Goal: Task Accomplishment & Management: Manage account settings

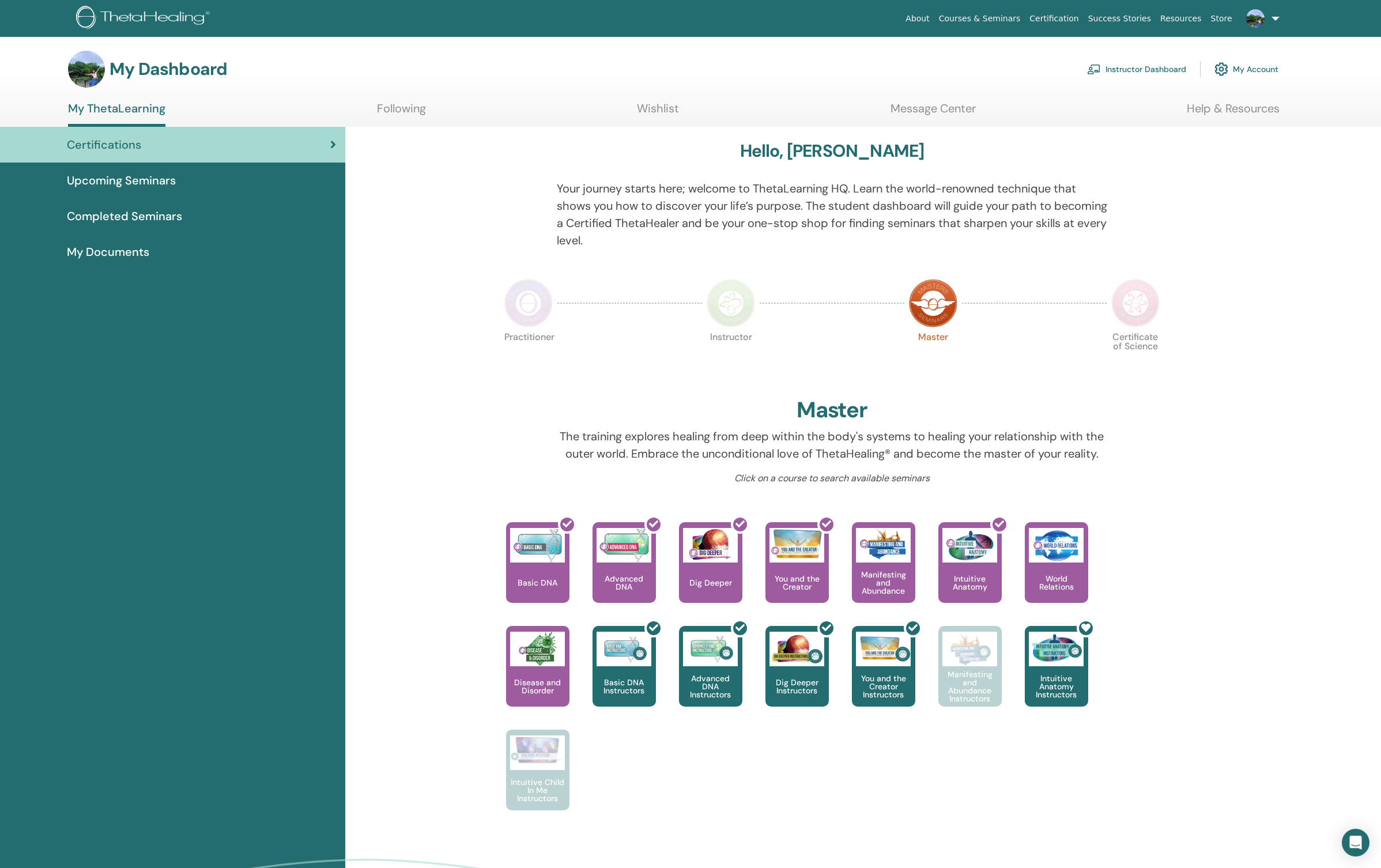
click at [1154, 73] on link "Instructor Dashboard" at bounding box center [1136, 68] width 99 height 25
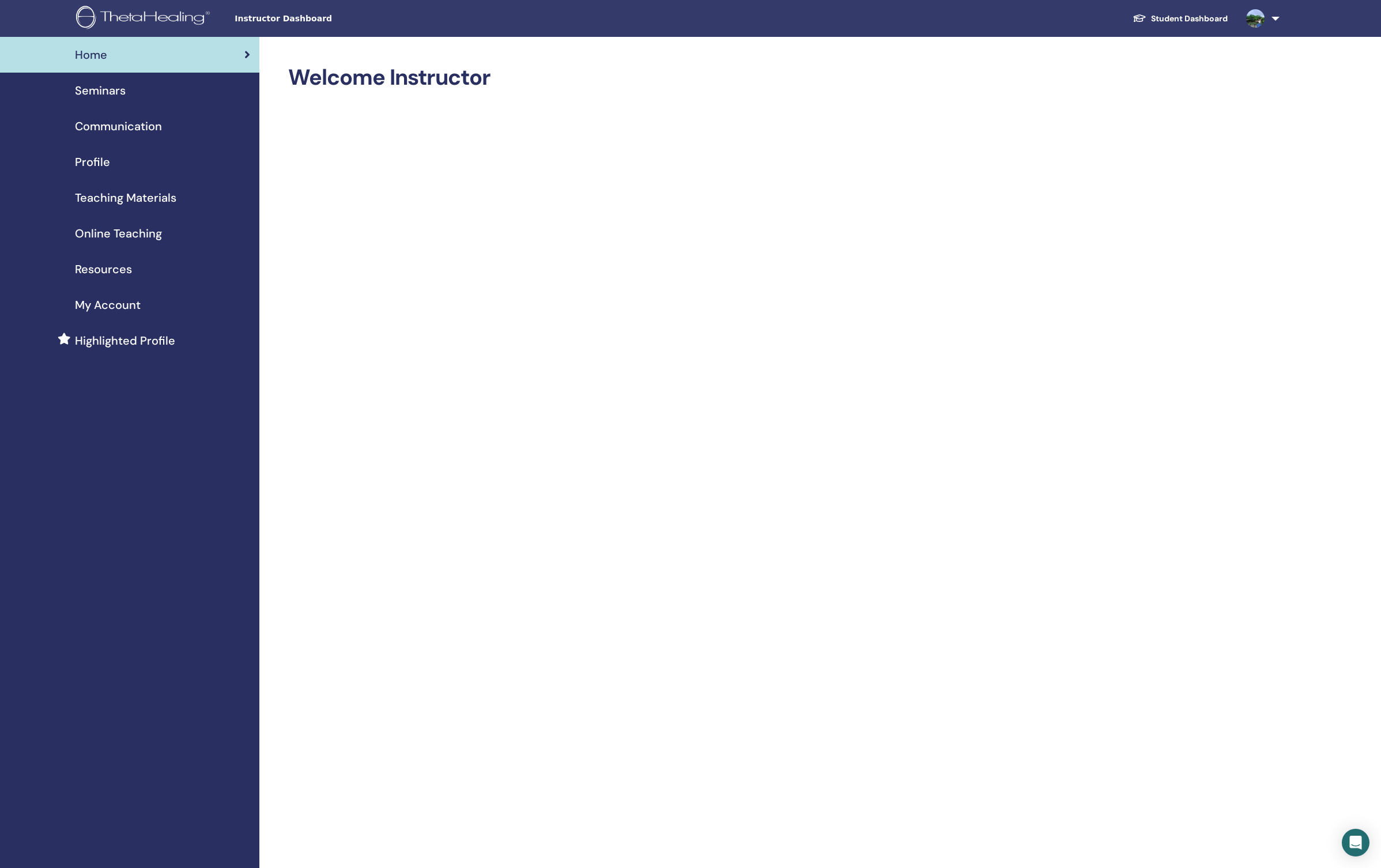
click at [106, 95] on span "Seminars" at bounding box center [100, 91] width 51 height 18
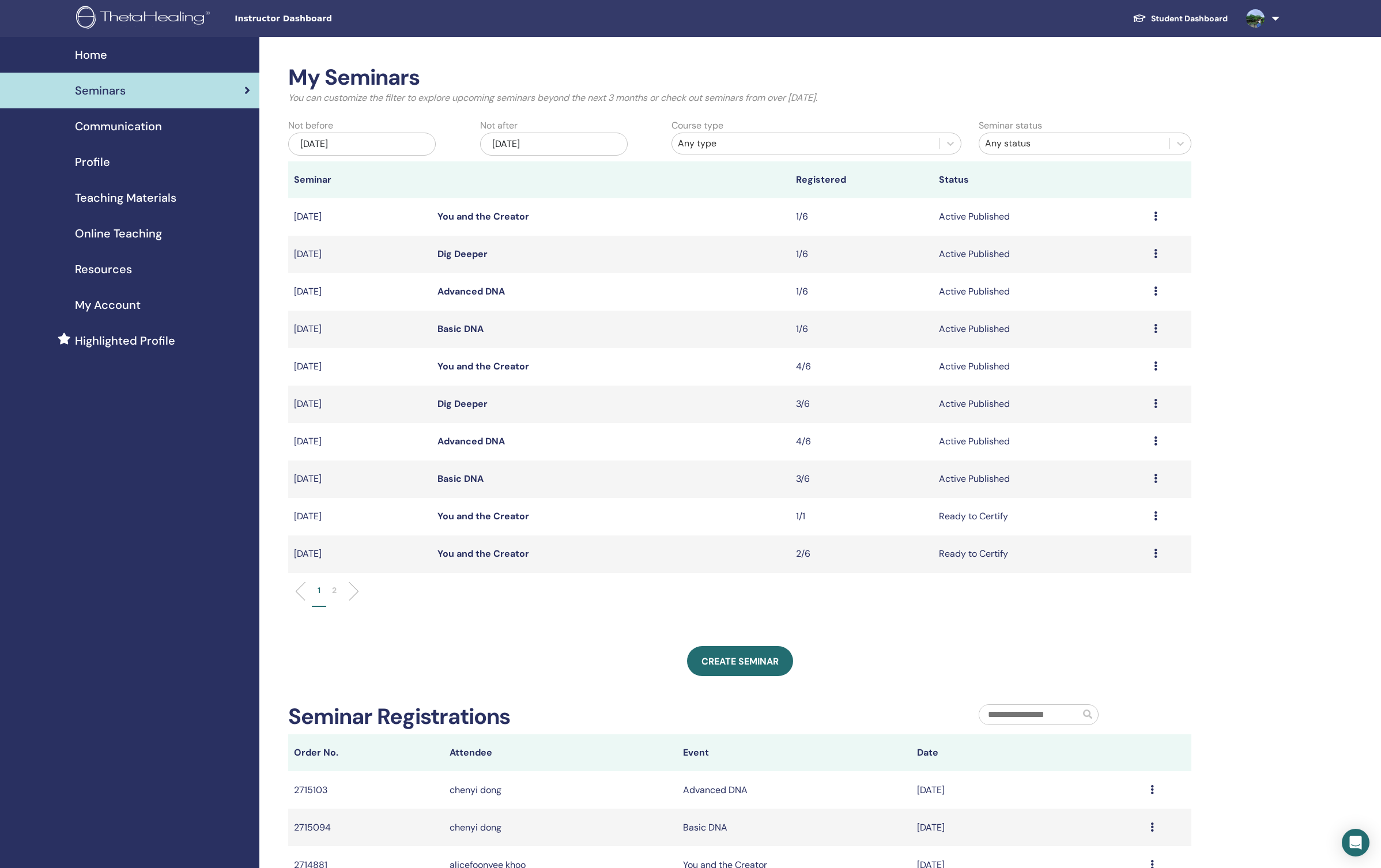
click at [356, 593] on li at bounding box center [349, 591] width 20 height 20
click at [1156, 329] on icon at bounding box center [1155, 329] width 3 height 9
click at [1105, 360] on link "Attendees" at bounding box center [1092, 355] width 44 height 12
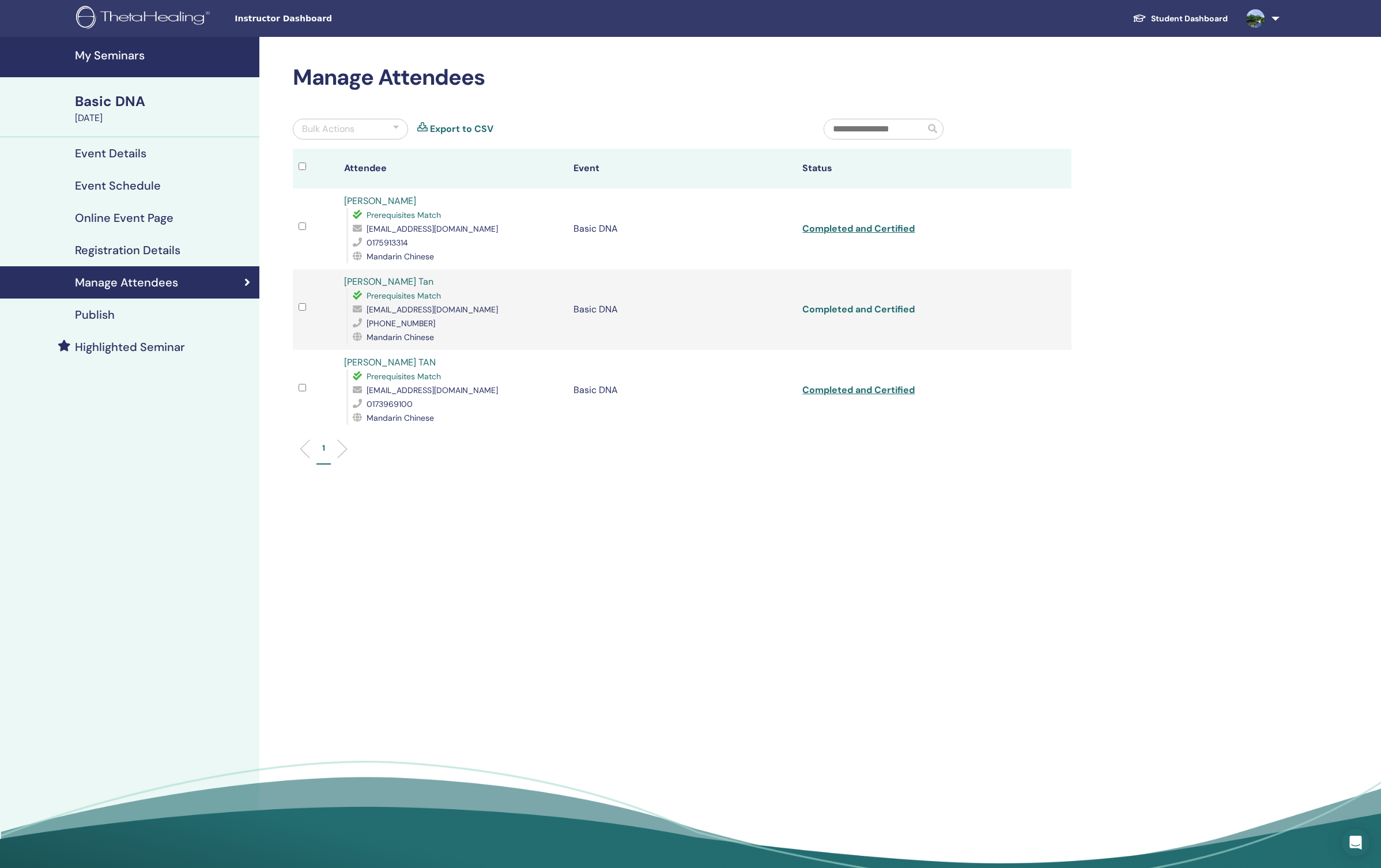
click at [902, 308] on link "Completed and Certified" at bounding box center [859, 309] width 112 height 12
click at [141, 286] on h4 "Manage Attendees" at bounding box center [127, 283] width 103 height 14
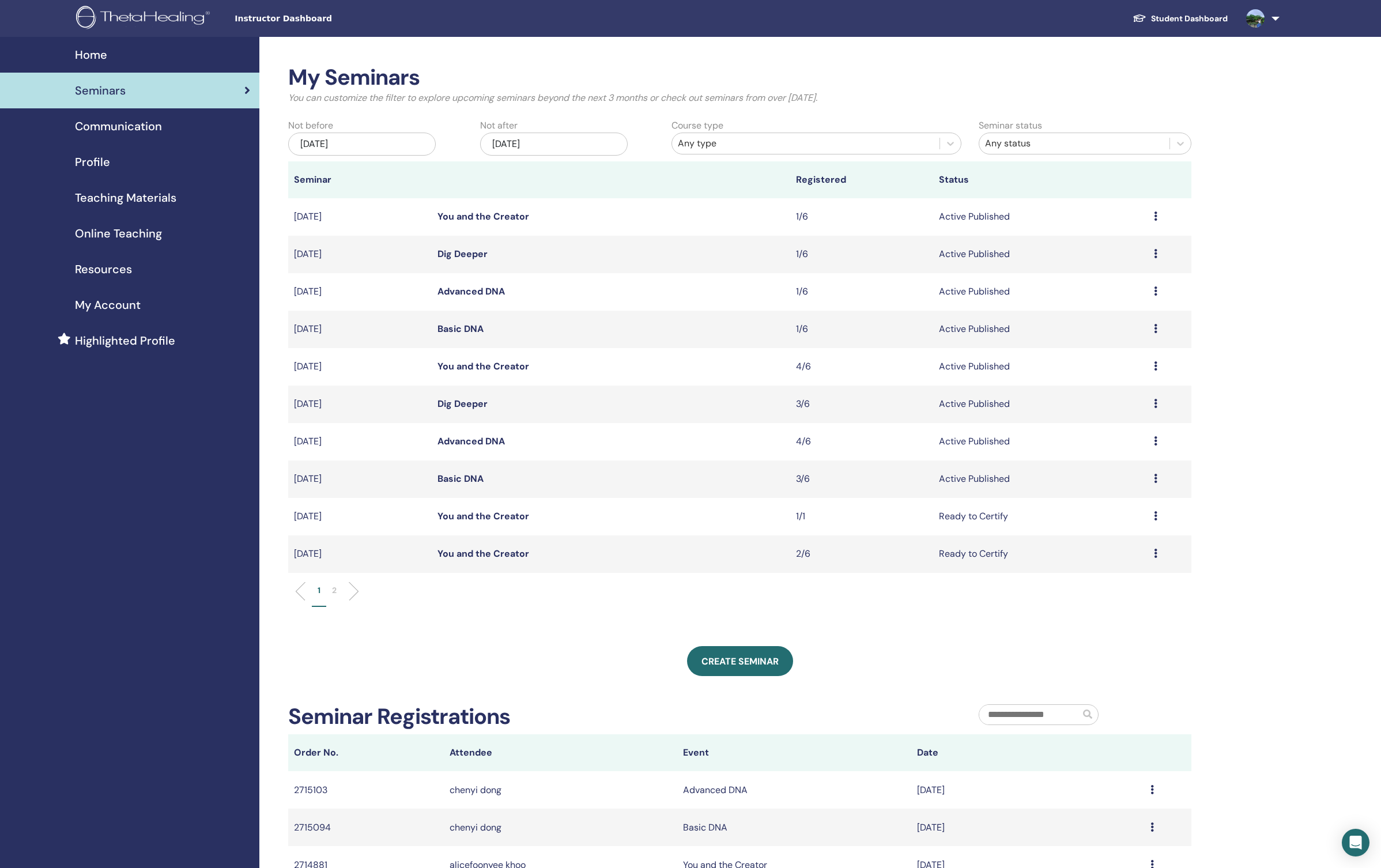
click at [330, 588] on li "2" at bounding box center [334, 595] width 16 height 22
click at [1155, 293] on icon at bounding box center [1155, 291] width 3 height 9
click at [1098, 317] on link "Attendees" at bounding box center [1092, 320] width 44 height 12
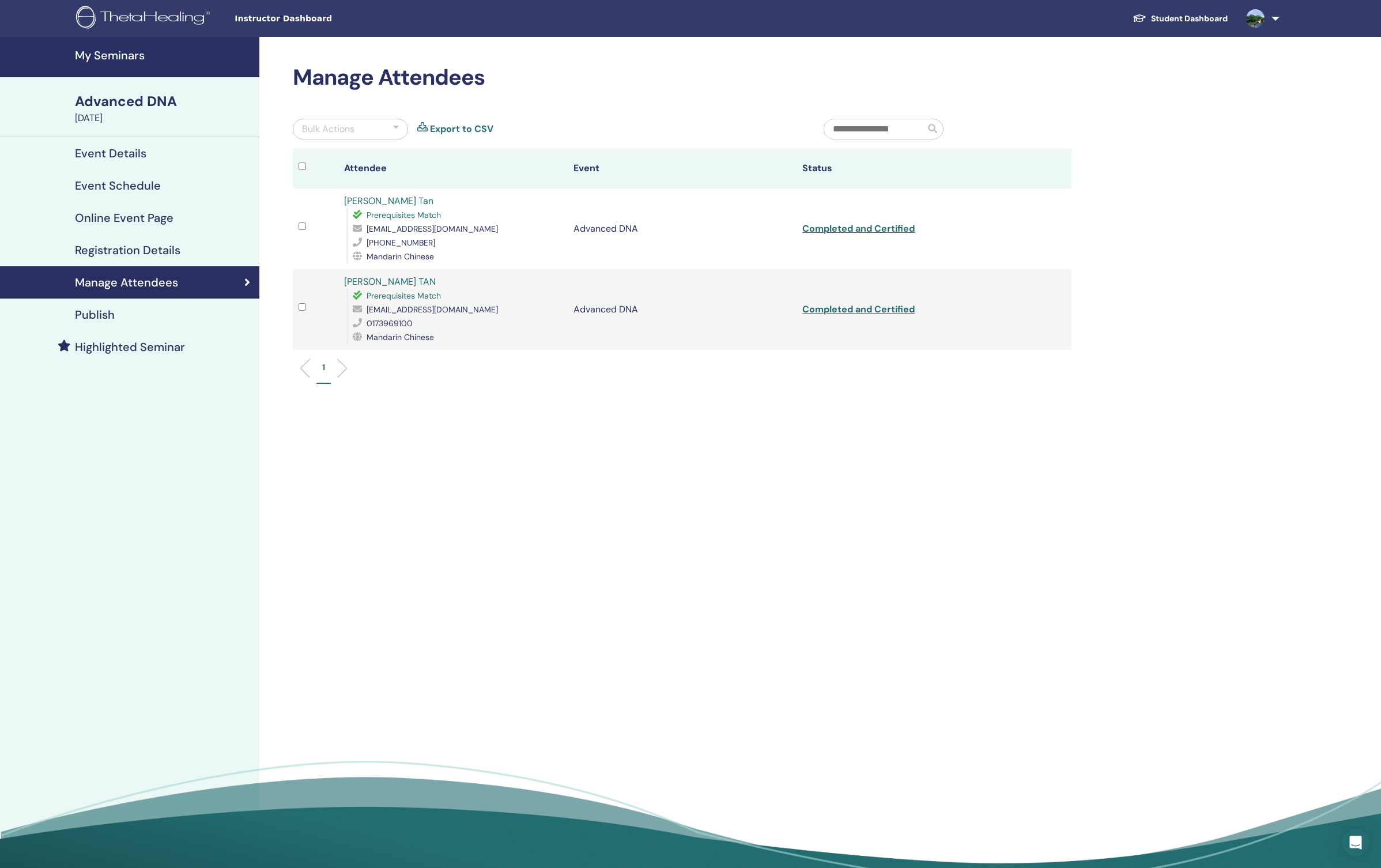
drag, startPoint x: 851, startPoint y: 231, endPoint x: 705, endPoint y: 449, distance: 262.4
click at [705, 449] on div "Manage Attendees Bulk Actions Export to CSV Attendee Event Status Woan Mey Tan …" at bounding box center [720, 456] width 920 height 839
drag, startPoint x: 883, startPoint y: 231, endPoint x: 771, endPoint y: 440, distance: 237.1
click at [771, 440] on div "Manage Attendees Bulk Actions Export to CSV Attendee Event Status Woan Mey Tan …" at bounding box center [720, 456] width 920 height 839
click at [135, 187] on h4 "Event Schedule" at bounding box center [118, 186] width 86 height 14
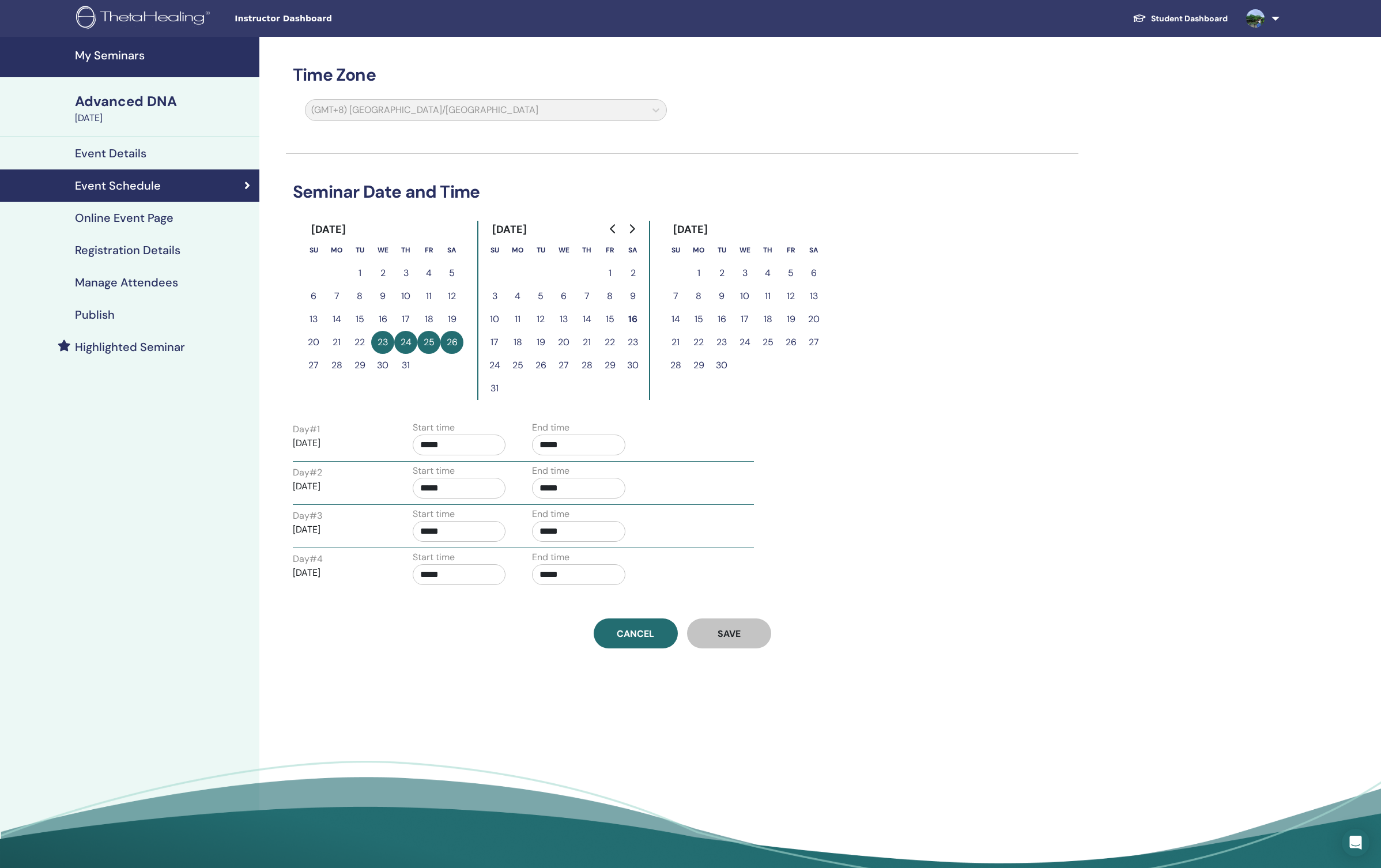
click at [132, 287] on h4 "Manage Attendees" at bounding box center [127, 283] width 103 height 14
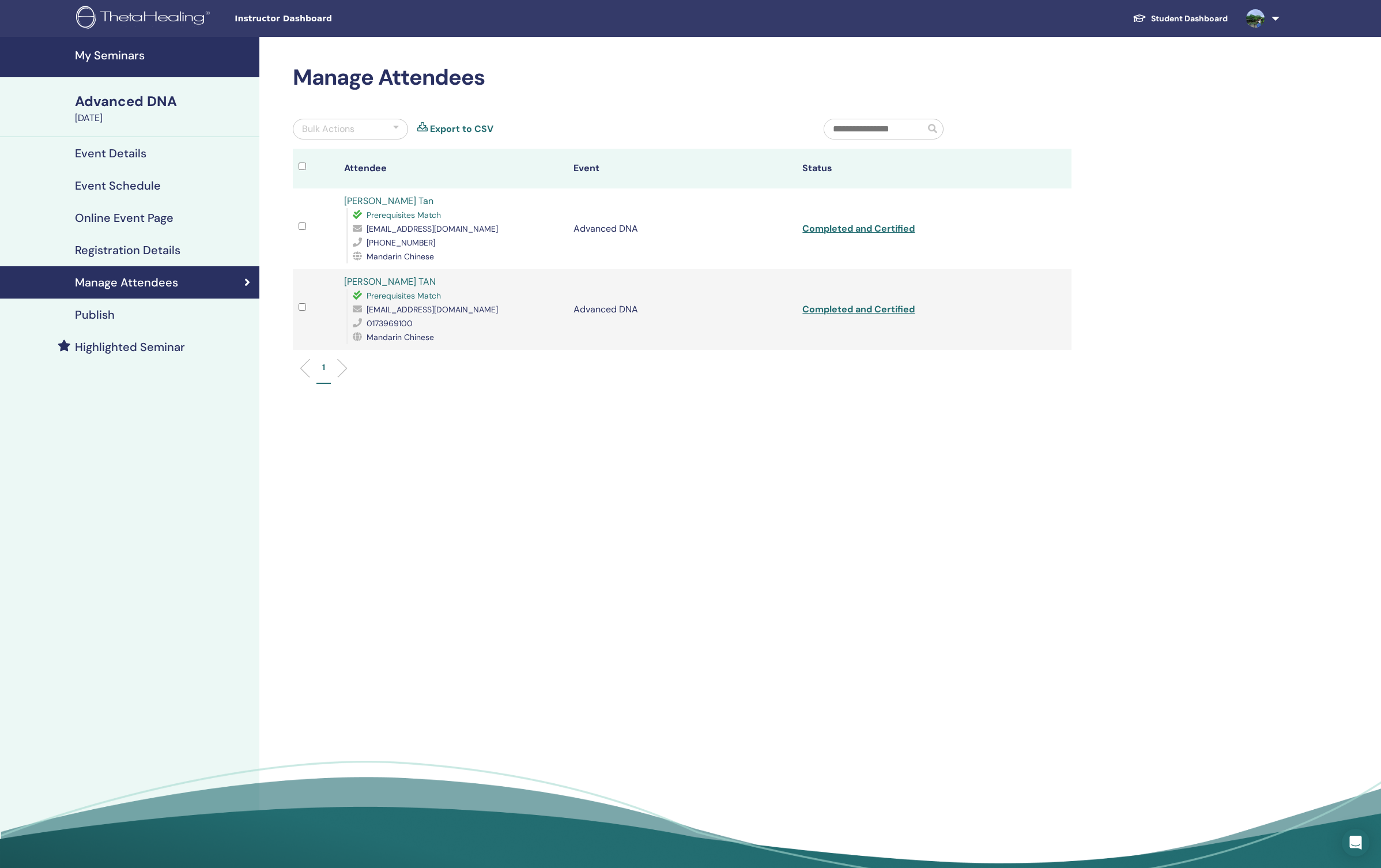
click at [146, 282] on h4 "Manage Attendees" at bounding box center [127, 283] width 103 height 14
click at [118, 60] on h4 "My Seminars" at bounding box center [164, 55] width 178 height 14
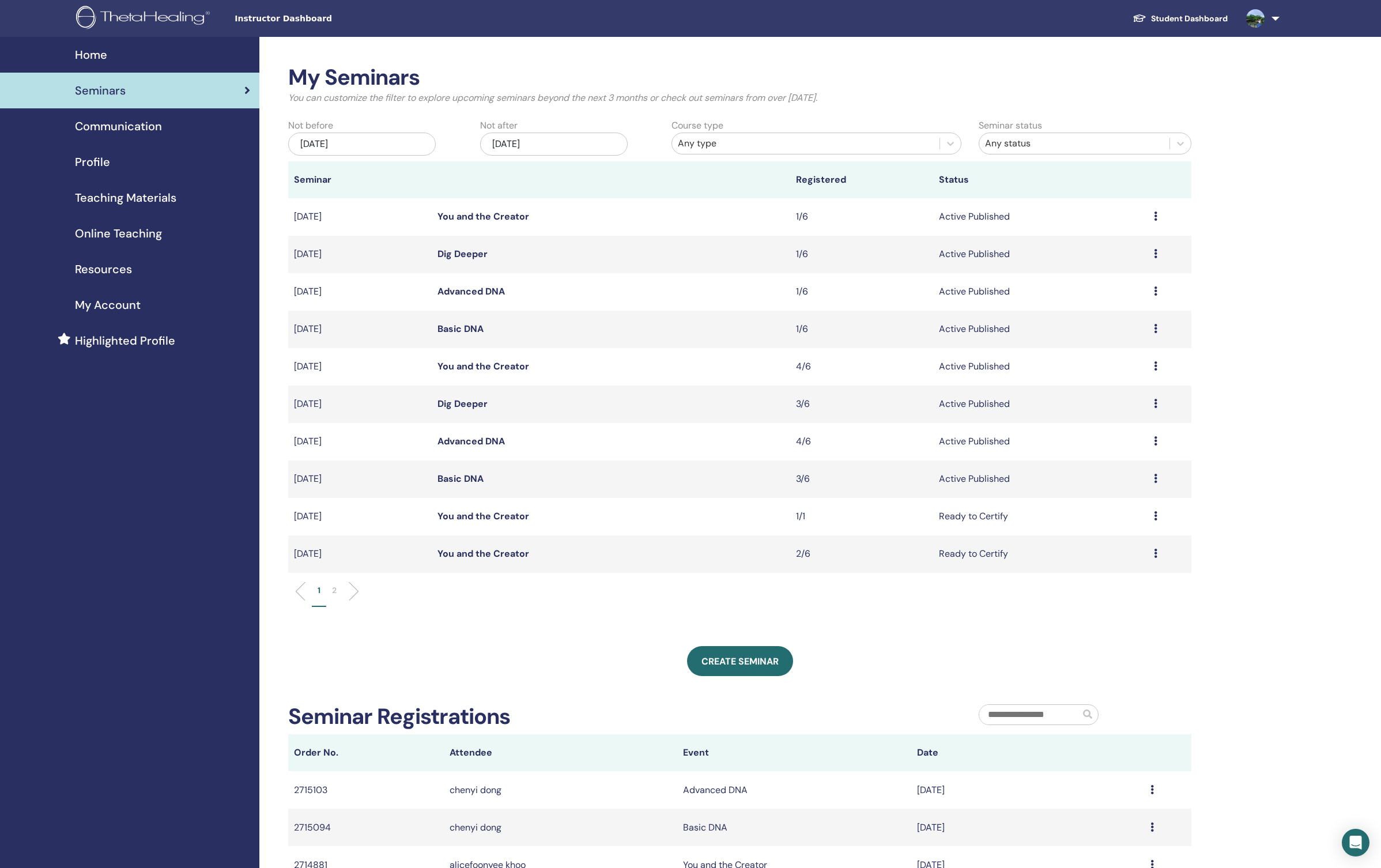
click at [337, 588] on li "2" at bounding box center [334, 595] width 16 height 22
click at [1160, 252] on div "Preview Attendees" at bounding box center [1170, 254] width 32 height 14
click at [1105, 278] on link "Attendees" at bounding box center [1096, 278] width 44 height 12
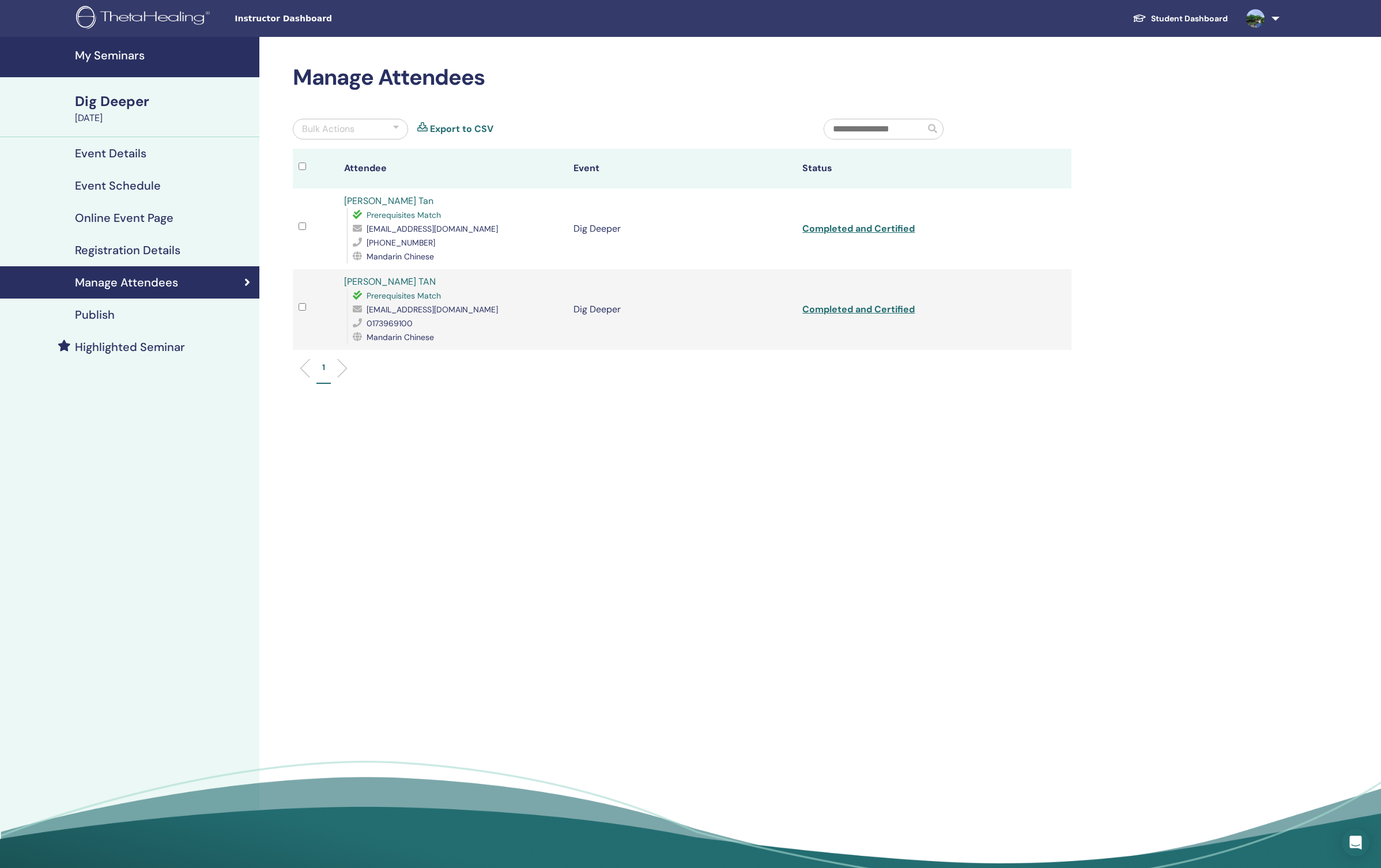
click at [148, 281] on h4 "Manage Attendees" at bounding box center [127, 283] width 103 height 14
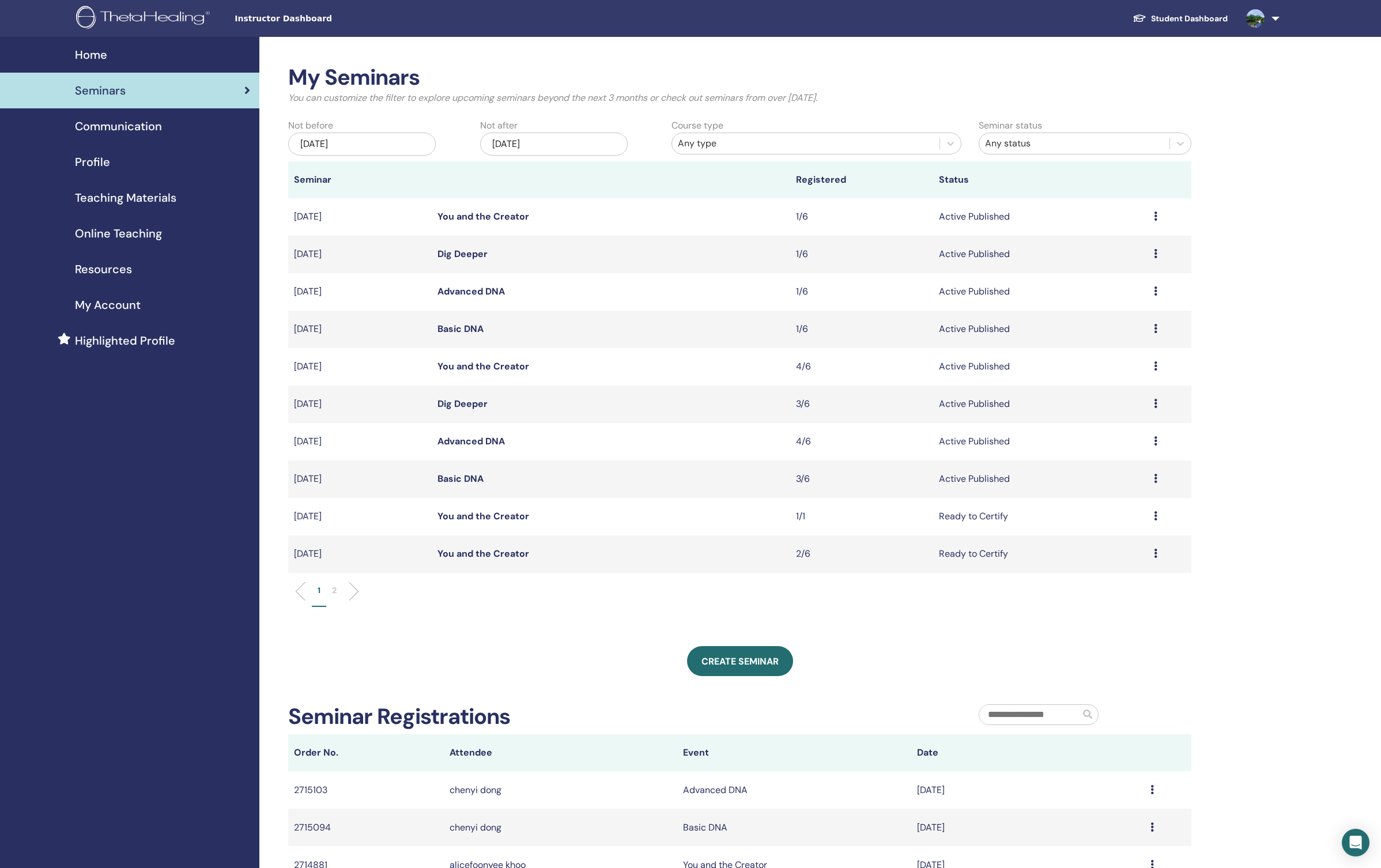
click at [337, 589] on p "2" at bounding box center [334, 590] width 5 height 12
click at [1157, 215] on icon at bounding box center [1155, 216] width 3 height 9
click at [1111, 260] on link "Attendees" at bounding box center [1094, 259] width 44 height 12
click at [1157, 554] on icon at bounding box center [1155, 554] width 3 height 9
click at [1109, 598] on link "Attendees" at bounding box center [1094, 598] width 44 height 12
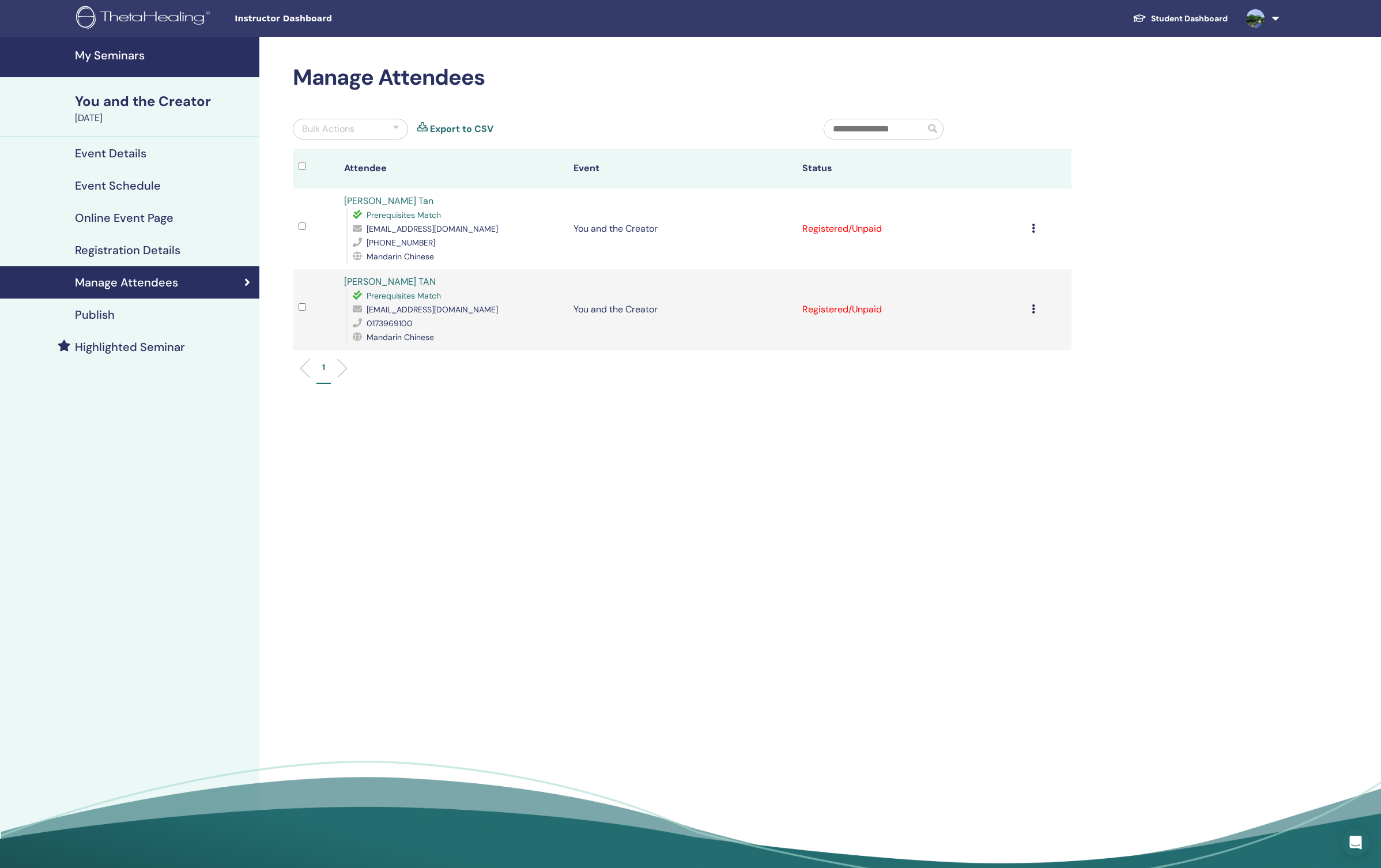
click at [1036, 226] on div "Cancel Registration Do not auto-certify Mark as Paid Mark as Unpaid Mark as Abs…" at bounding box center [1049, 228] width 35 height 14
click at [1011, 253] on p "Do not auto-certify" at bounding box center [987, 253] width 91 height 14
click at [1036, 309] on div "Cancel Registration Do not auto-certify Mark as Paid Mark as Unpaid Mark as Abs…" at bounding box center [1049, 310] width 35 height 14
click at [1017, 335] on p "Do not auto-certify" at bounding box center [987, 336] width 91 height 14
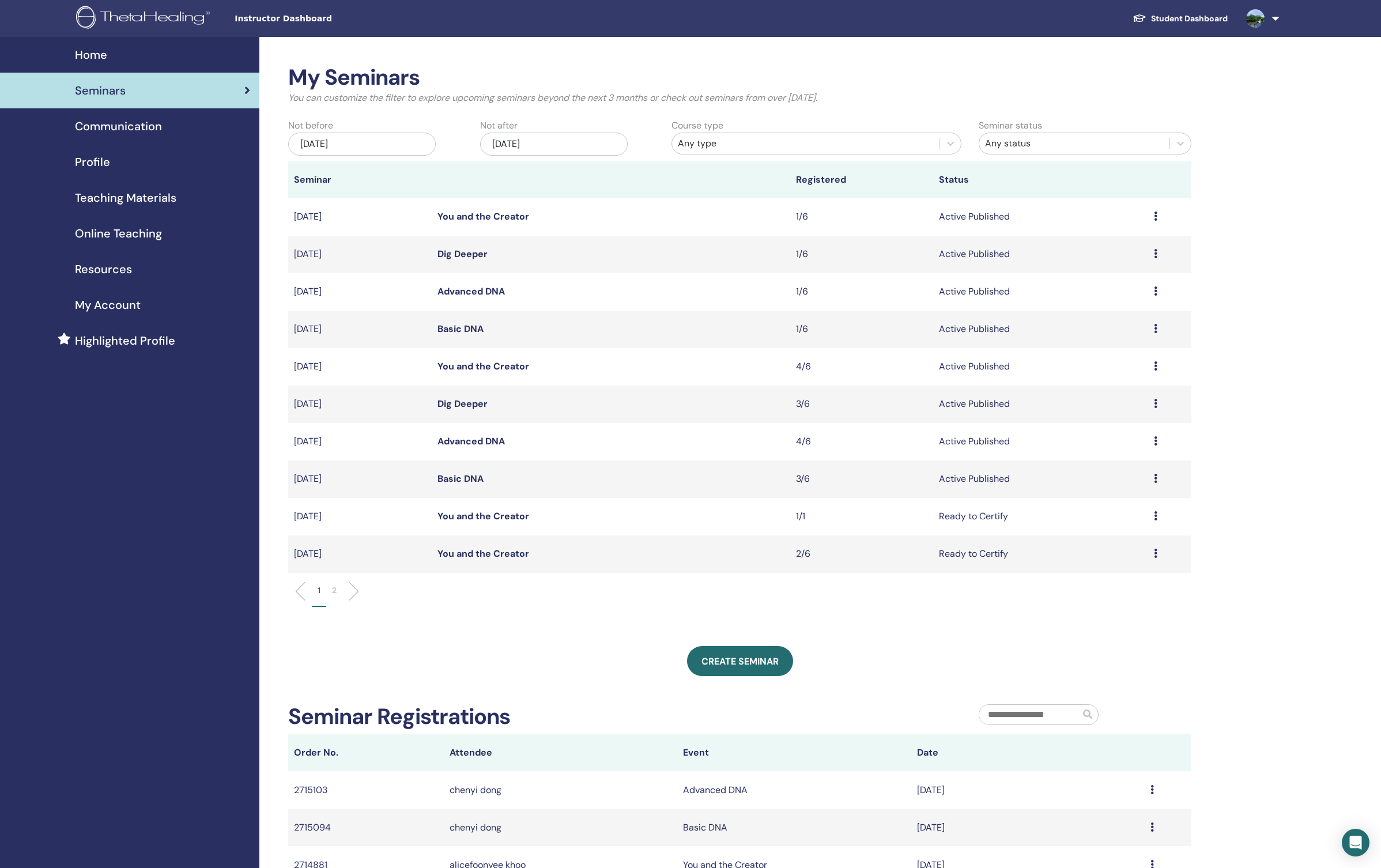
click at [1155, 517] on icon at bounding box center [1155, 516] width 3 height 9
click at [1098, 562] on link "Attendees" at bounding box center [1092, 561] width 44 height 12
click at [1155, 482] on icon at bounding box center [1155, 478] width 3 height 9
click at [1105, 524] on link "Attendees" at bounding box center [1092, 526] width 44 height 12
click at [1157, 478] on icon at bounding box center [1155, 478] width 3 height 9
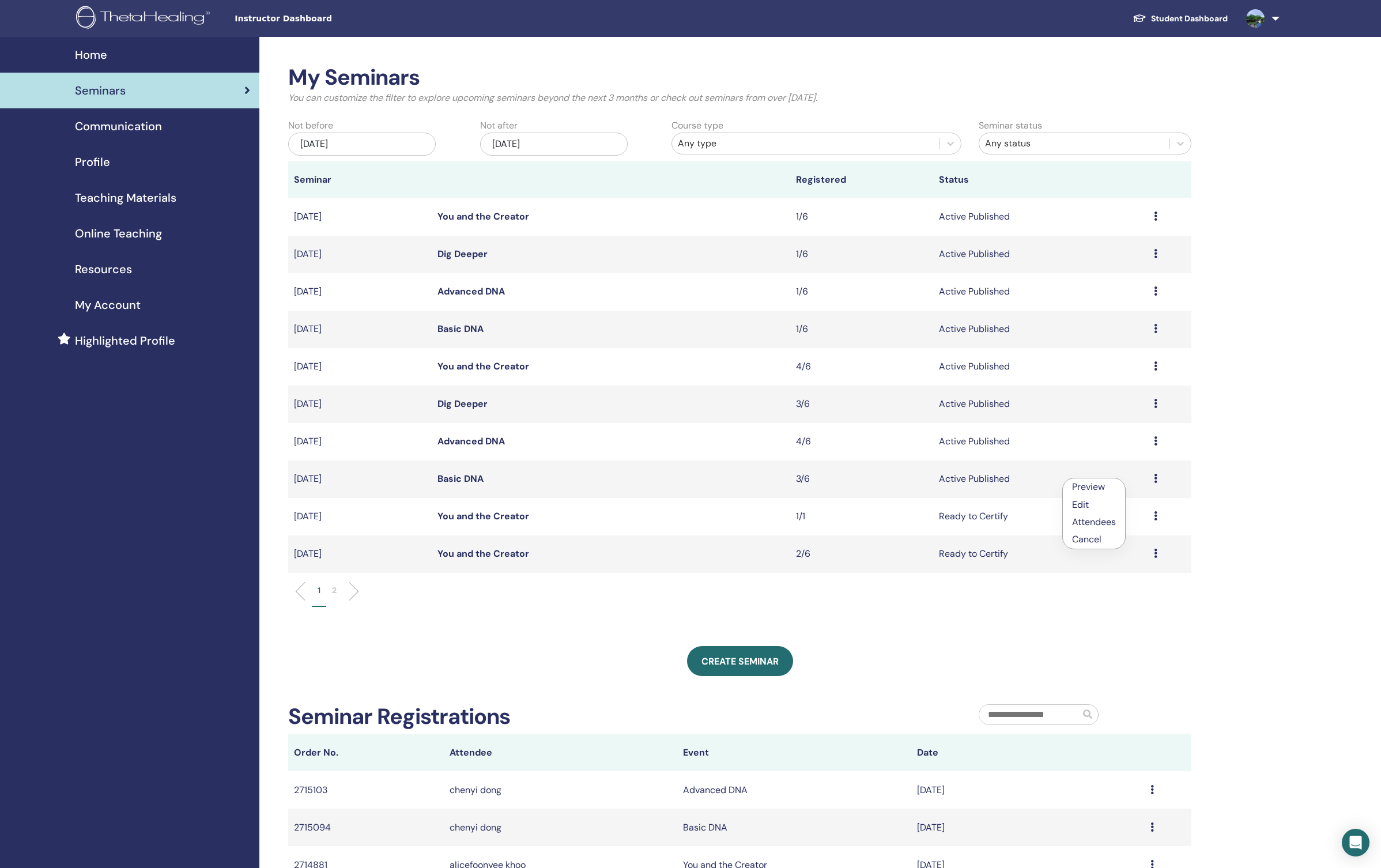
click at [1092, 538] on p "Cancel" at bounding box center [1094, 539] width 44 height 14
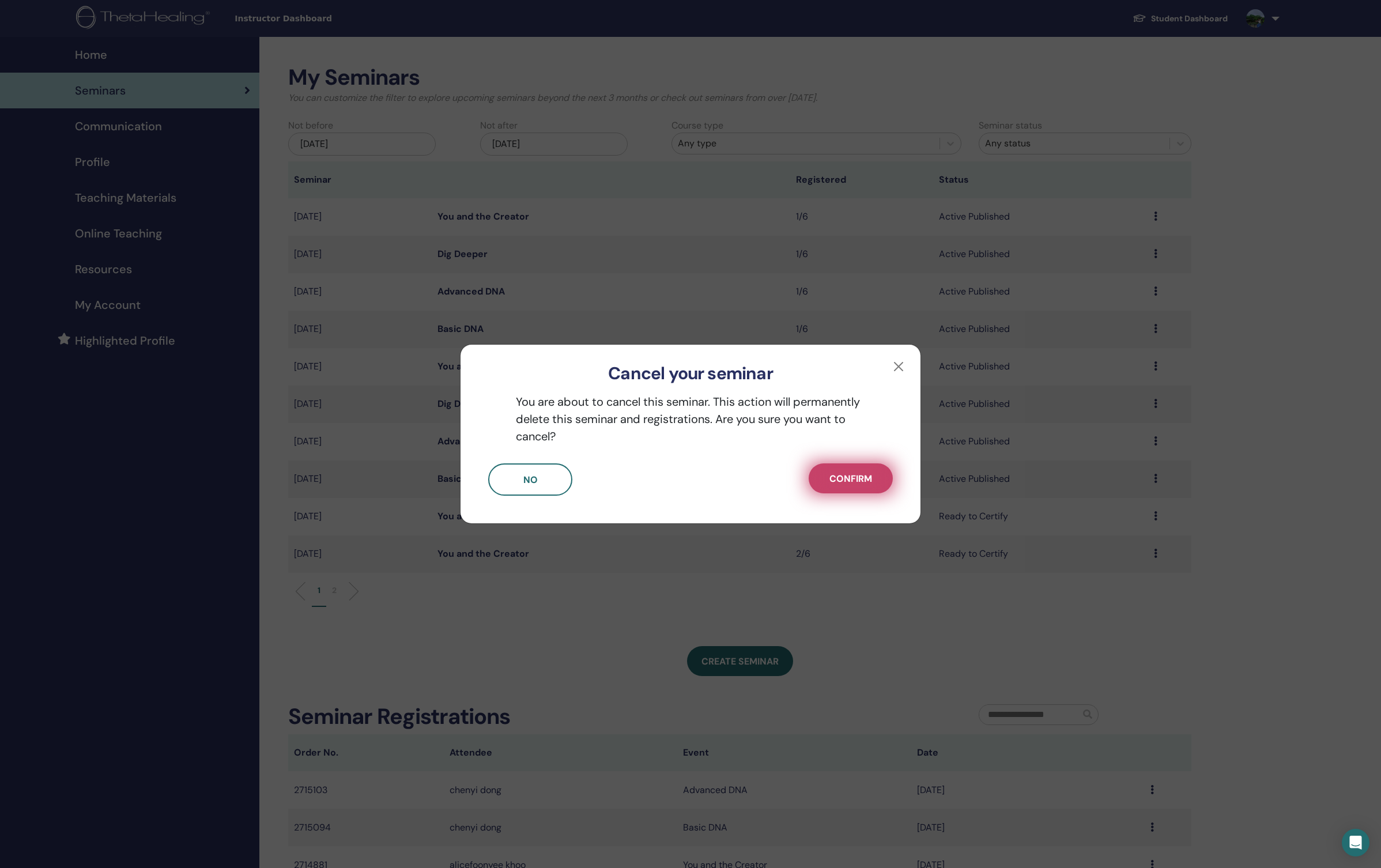
click at [859, 482] on span "Confirm" at bounding box center [850, 478] width 43 height 12
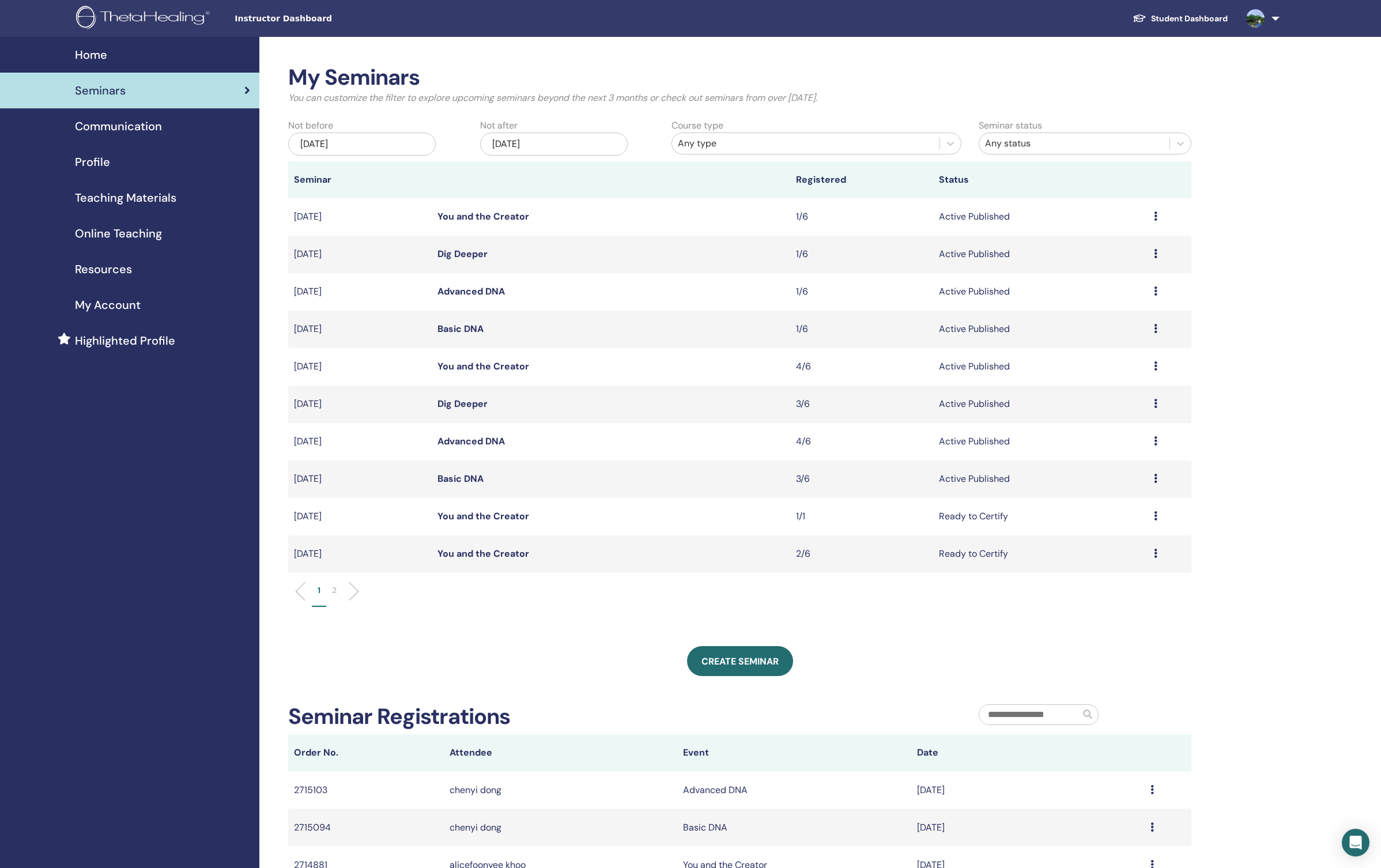
click at [1154, 446] on icon at bounding box center [1155, 441] width 3 height 9
click at [1096, 488] on link "Attendees" at bounding box center [1090, 490] width 44 height 12
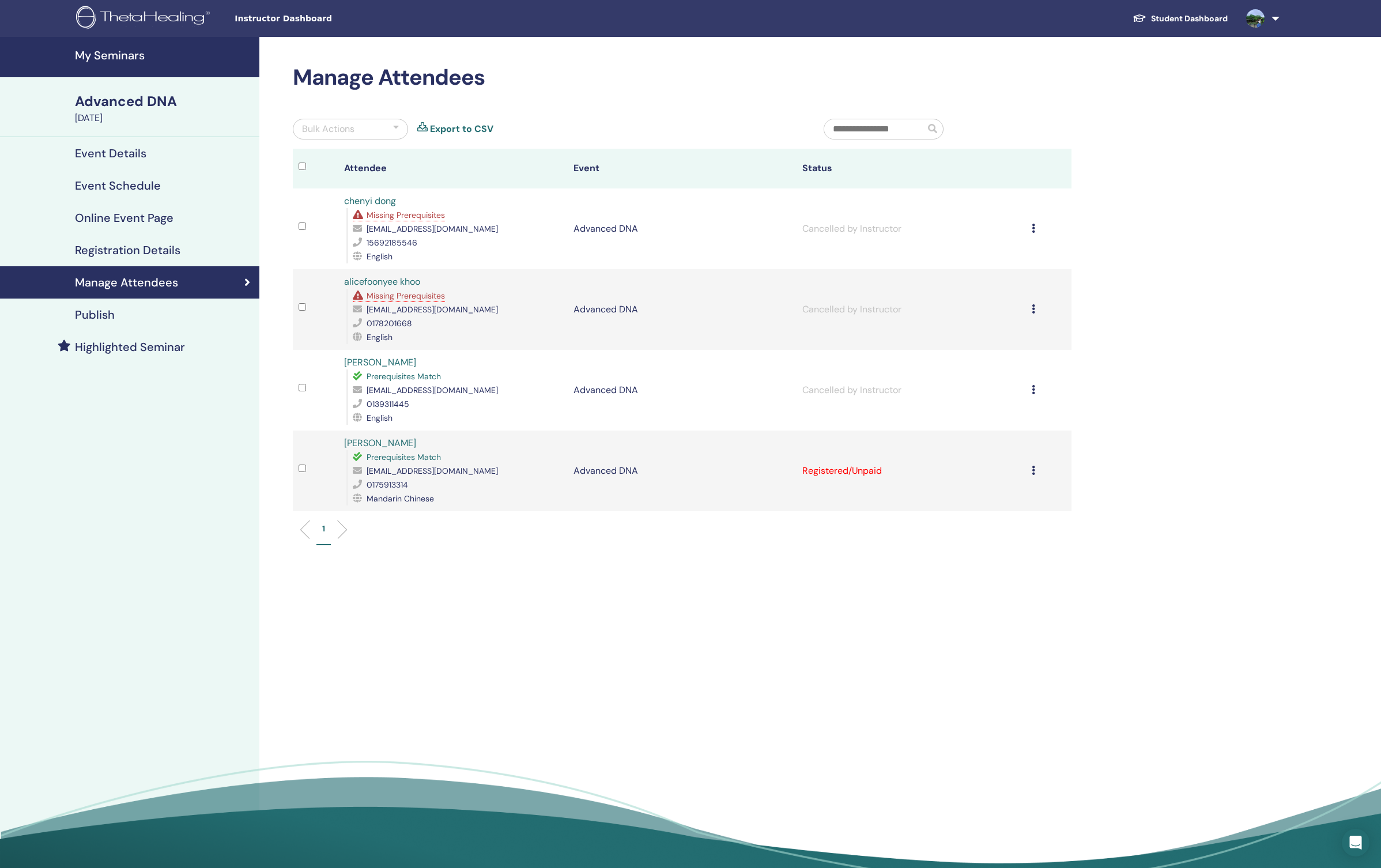
click at [1033, 466] on icon at bounding box center [1033, 470] width 3 height 9
click at [1009, 491] on p "Do not auto-certify" at bounding box center [985, 493] width 91 height 14
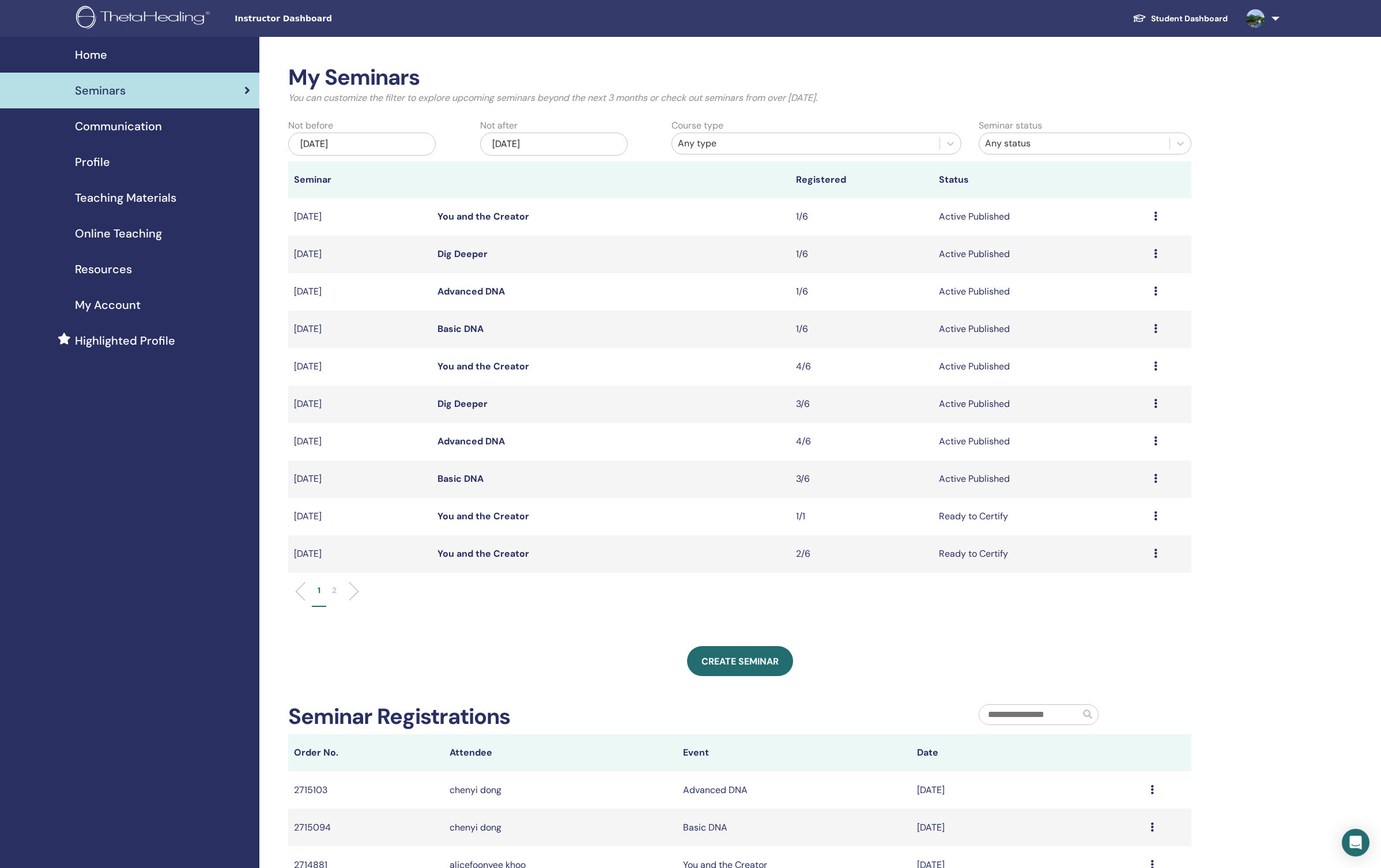
click at [1153, 444] on td "Preview Edit Attendees Cancel" at bounding box center [1170, 441] width 43 height 37
click at [1155, 444] on icon at bounding box center [1155, 441] width 3 height 9
click at [1105, 487] on link "Attendees" at bounding box center [1092, 488] width 44 height 12
drag, startPoint x: 1156, startPoint y: 440, endPoint x: 1153, endPoint y: 446, distance: 6.7
click at [1153, 446] on td "Preview Edit Attendees Cancel" at bounding box center [1170, 441] width 43 height 37
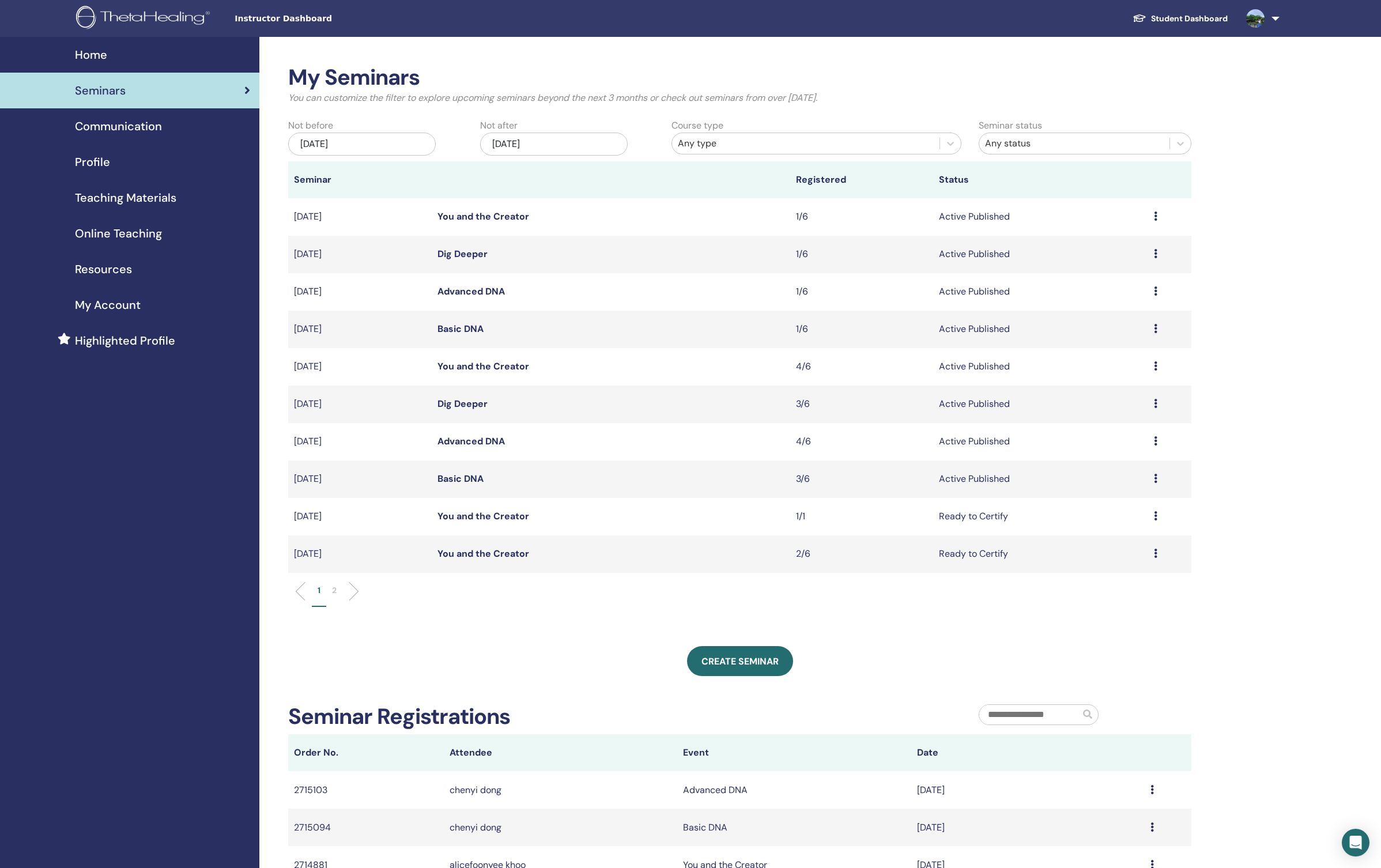
click at [1155, 446] on icon at bounding box center [1155, 441] width 3 height 9
click at [1098, 490] on link "Attendees" at bounding box center [1092, 490] width 44 height 12
click at [1155, 405] on icon at bounding box center [1155, 404] width 3 height 9
click at [1100, 450] on link "Attendees" at bounding box center [1092, 449] width 44 height 12
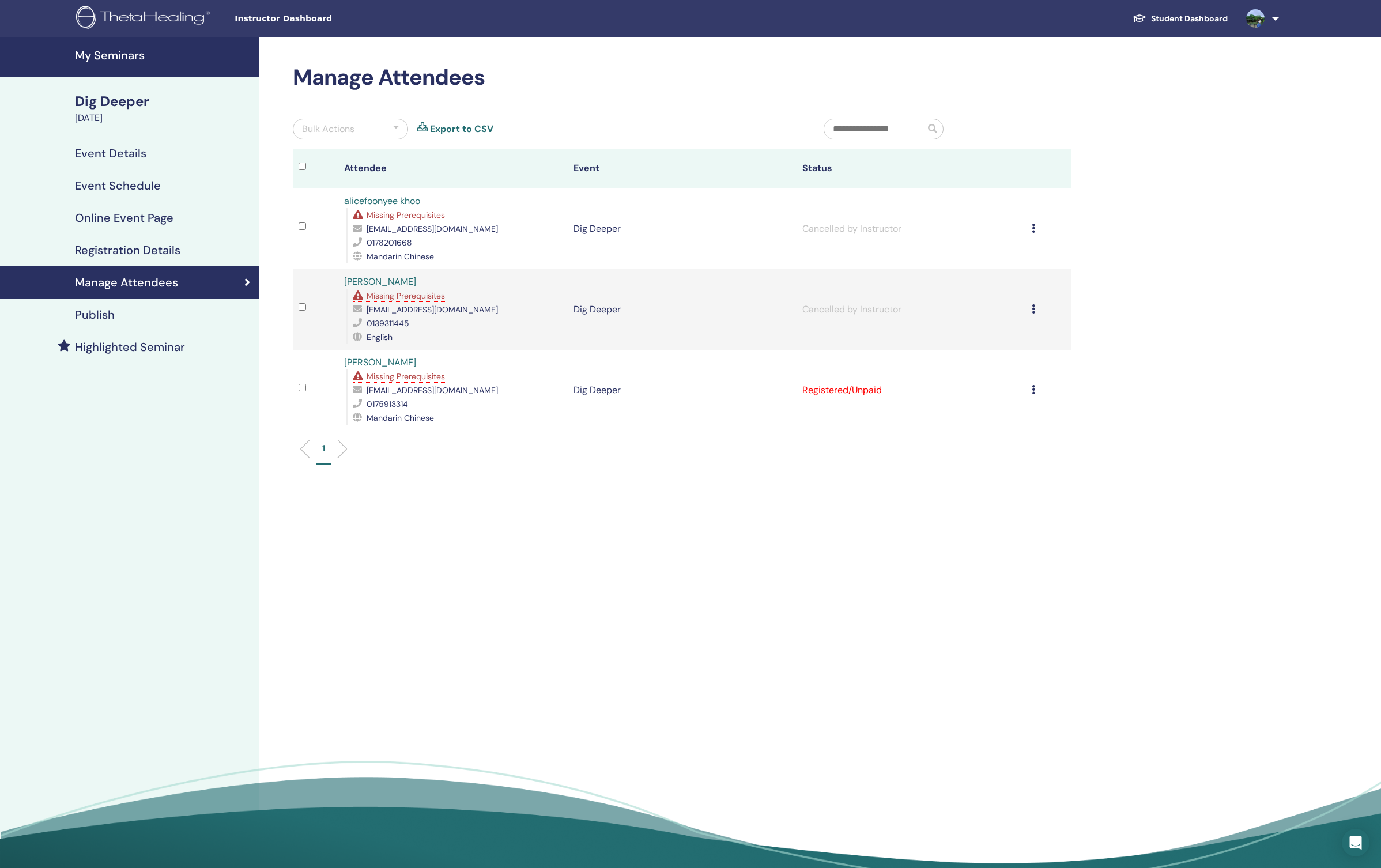
click at [1033, 391] on icon at bounding box center [1033, 390] width 3 height 9
click at [1021, 416] on p "Do not auto-certify" at bounding box center [985, 417] width 91 height 14
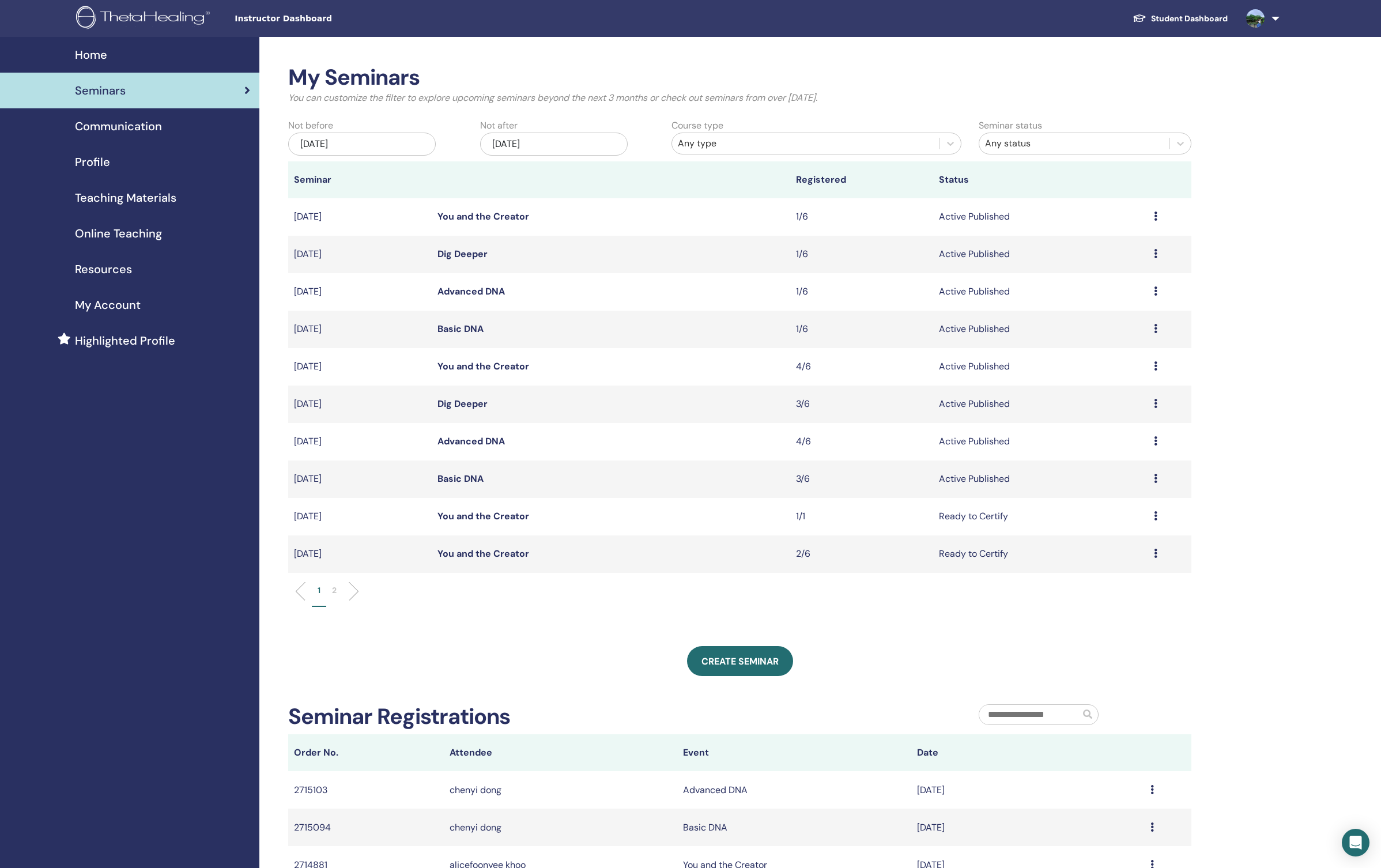
click at [1155, 365] on icon at bounding box center [1155, 366] width 3 height 9
click at [1101, 409] on link "Attendees" at bounding box center [1092, 409] width 44 height 12
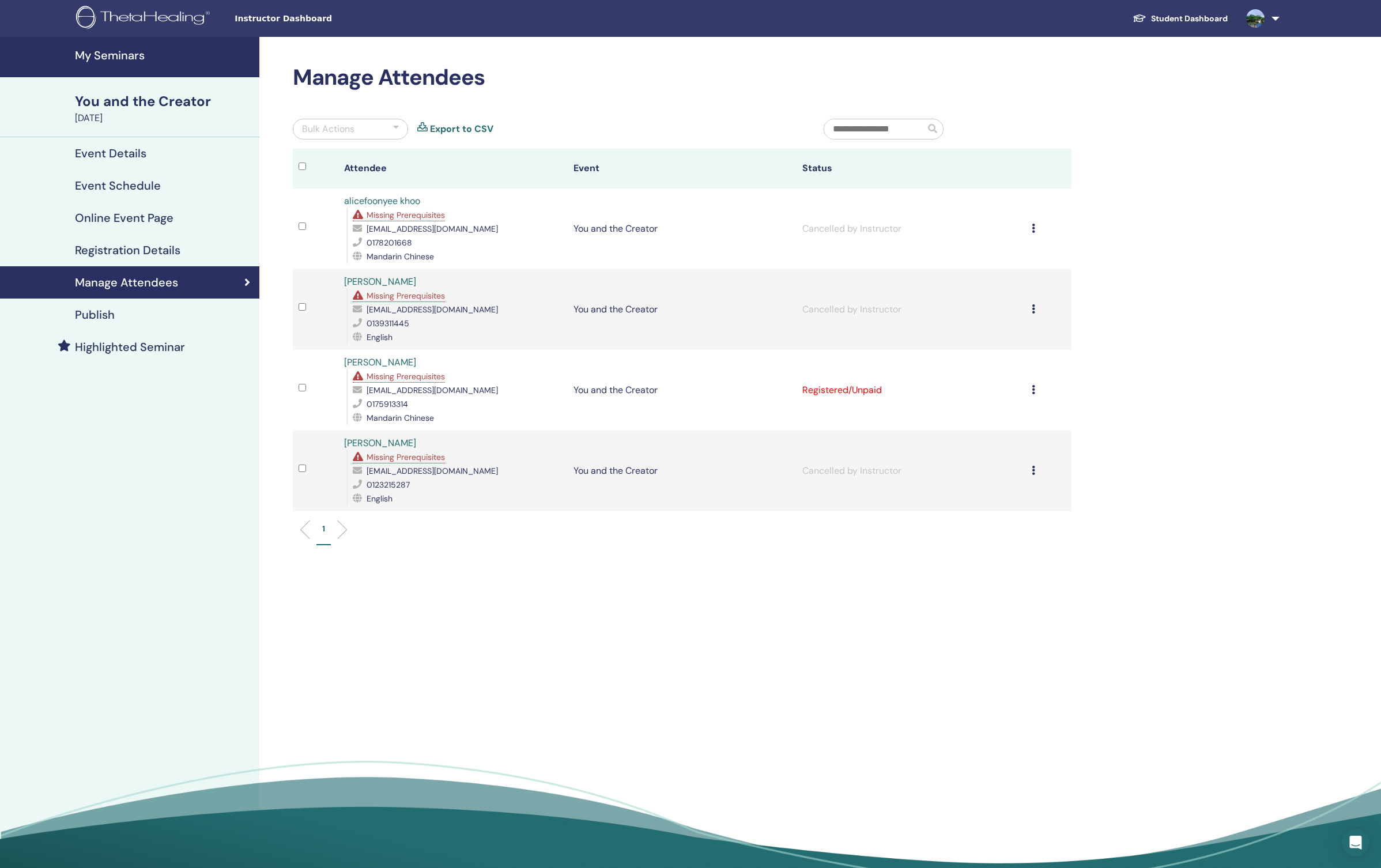
click at [1033, 388] on icon at bounding box center [1033, 390] width 3 height 9
click at [1010, 414] on p "Do not auto-certify" at bounding box center [985, 415] width 91 height 14
click at [98, 56] on h4 "My Seminars" at bounding box center [164, 55] width 178 height 14
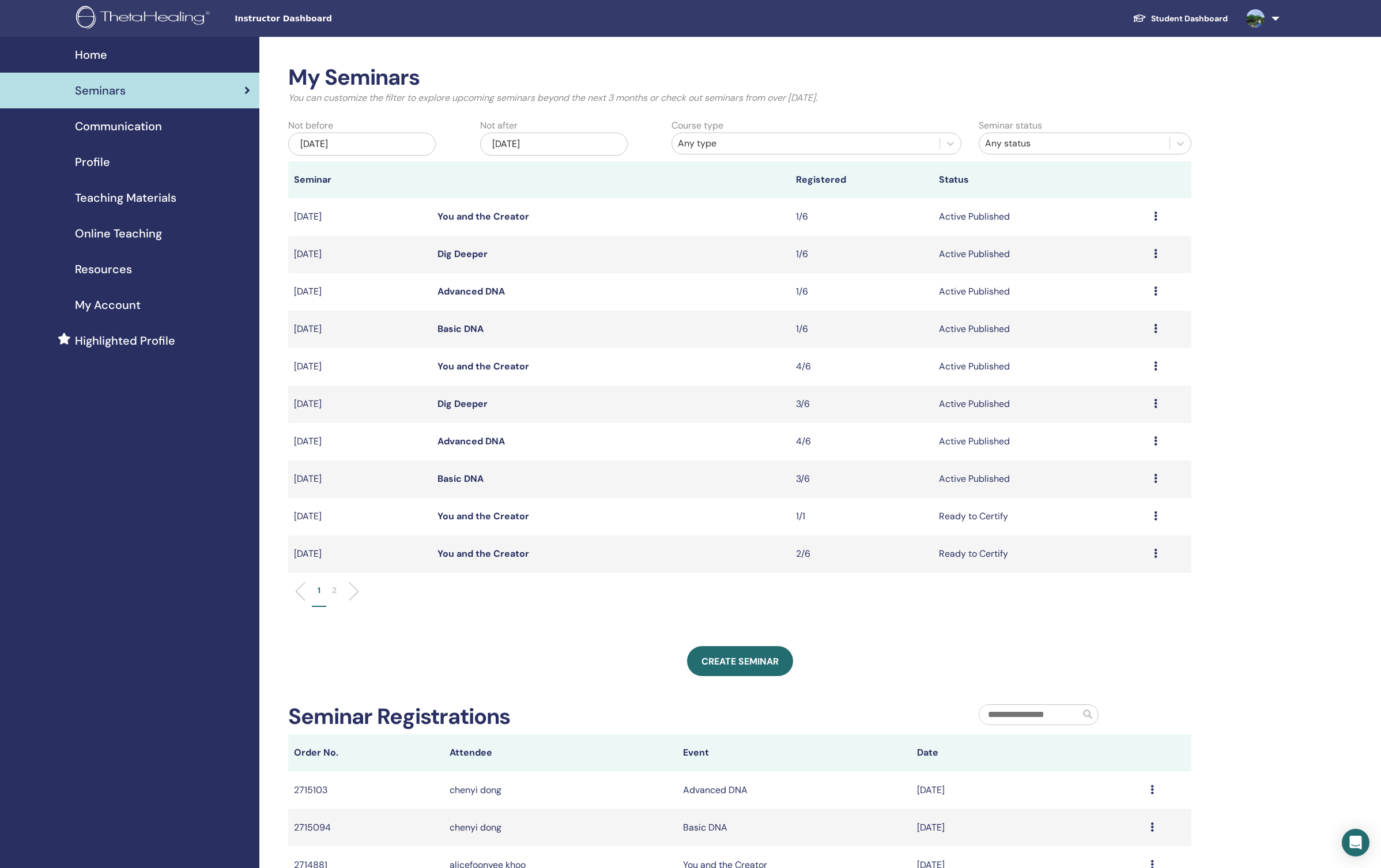
click at [1154, 330] on icon at bounding box center [1155, 329] width 3 height 9
click at [1109, 376] on link "Attendees" at bounding box center [1090, 375] width 44 height 12
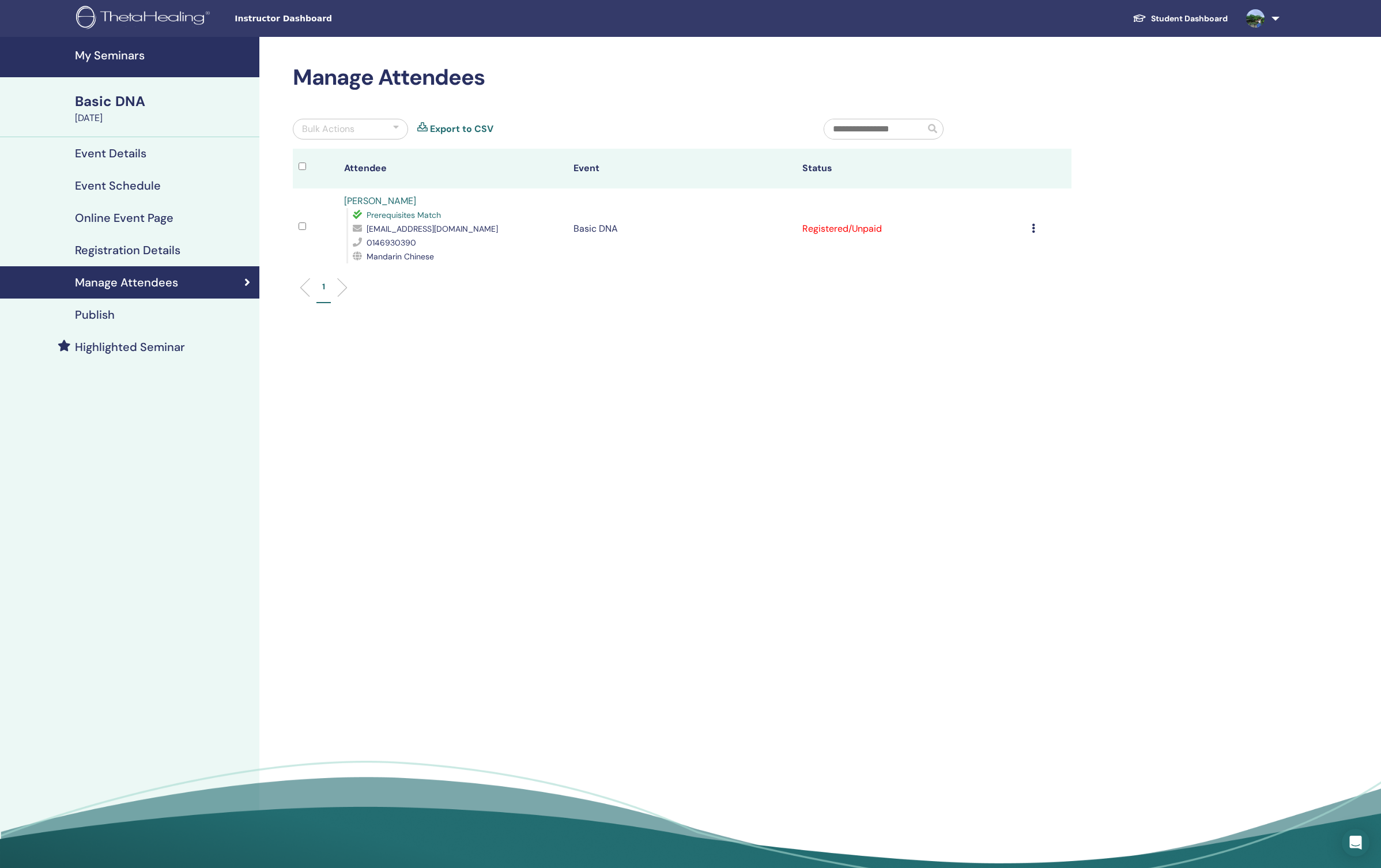
click at [1033, 230] on icon at bounding box center [1033, 228] width 3 height 9
click at [1010, 255] on p "Do not auto-certify" at bounding box center [985, 256] width 91 height 14
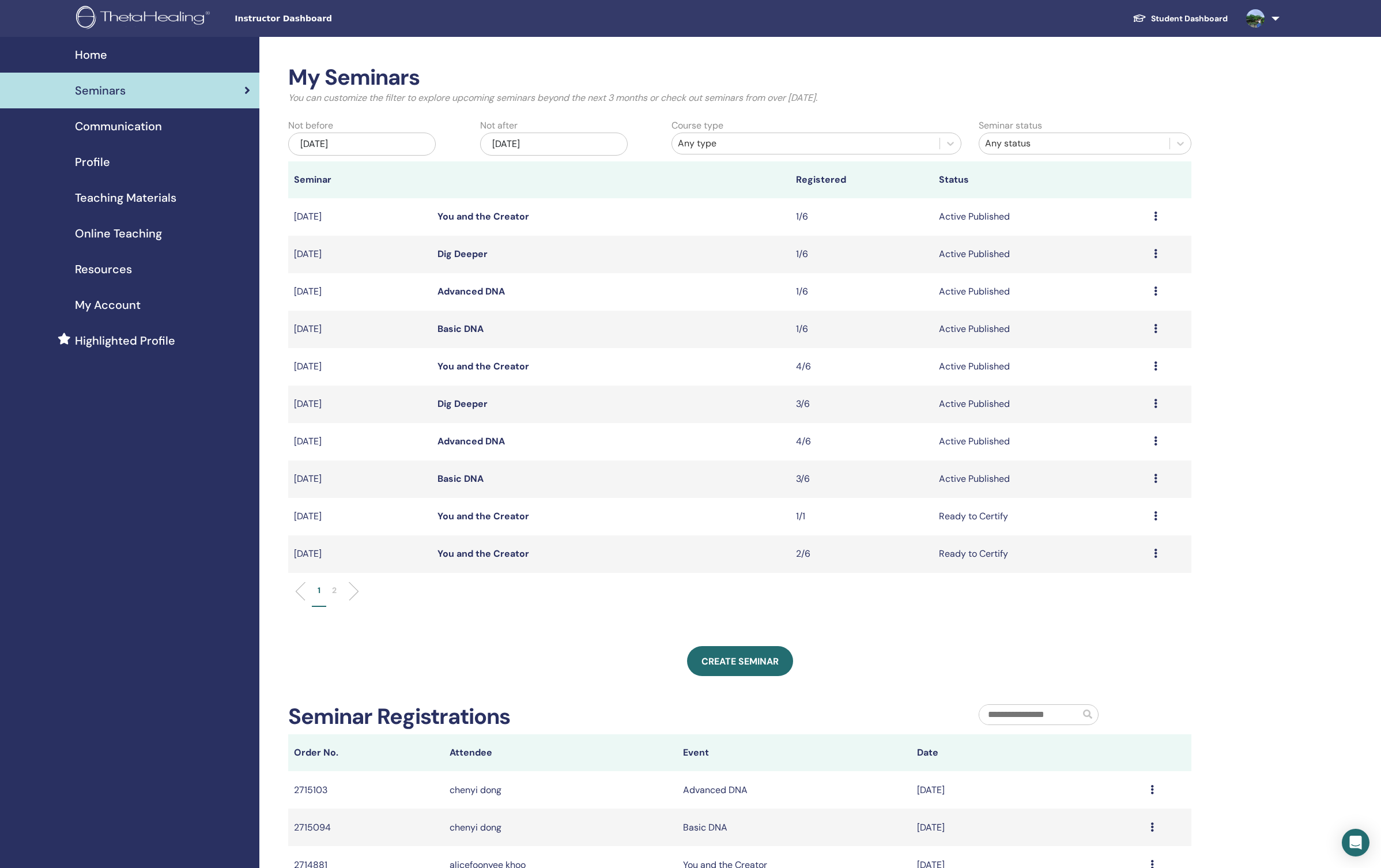
click at [1157, 291] on icon at bounding box center [1155, 291] width 3 height 9
click at [1109, 337] on link "Attendees" at bounding box center [1094, 336] width 44 height 12
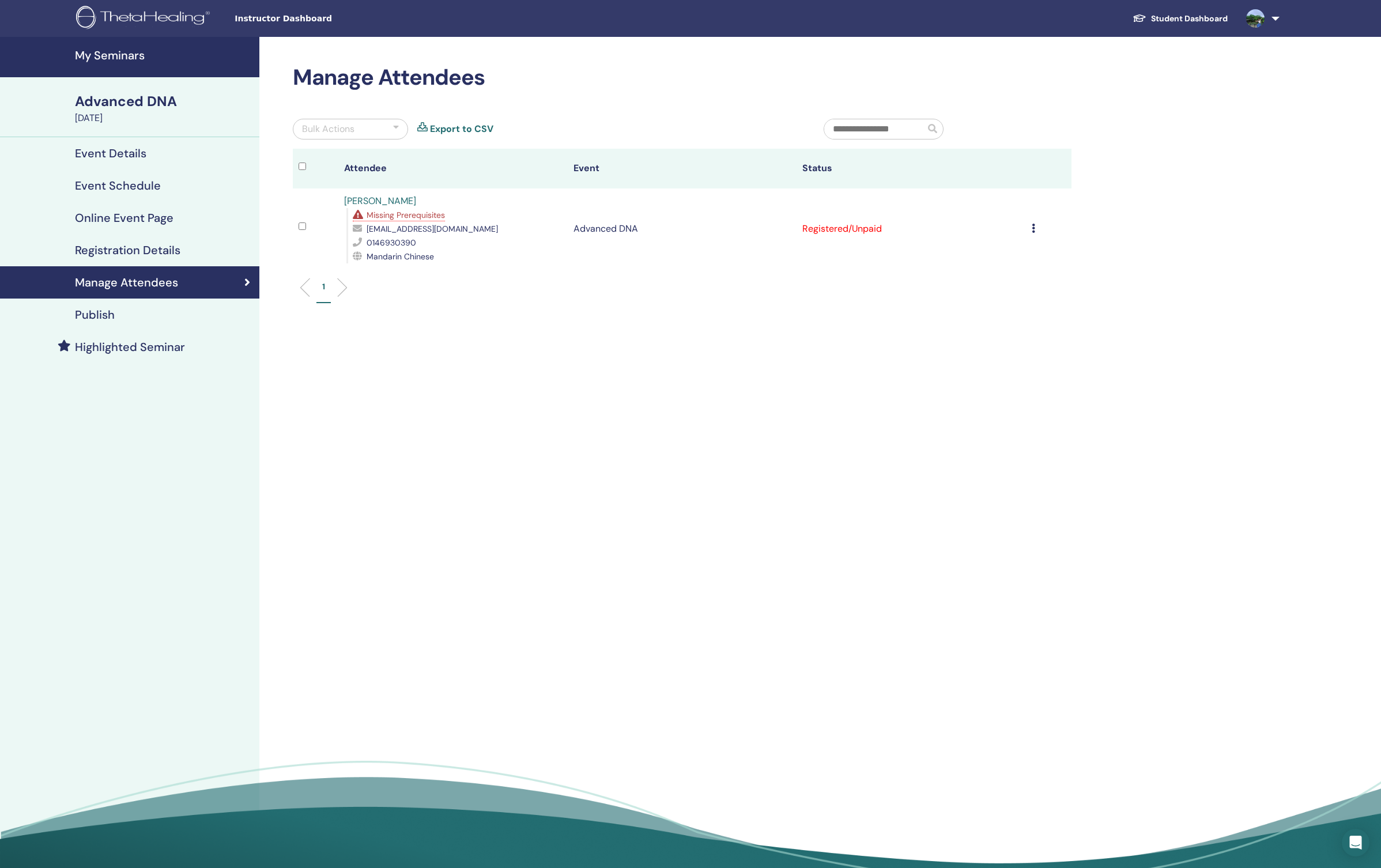
click at [1034, 227] on icon at bounding box center [1033, 228] width 3 height 9
click at [1009, 256] on p "Do not auto-certify" at bounding box center [985, 254] width 91 height 14
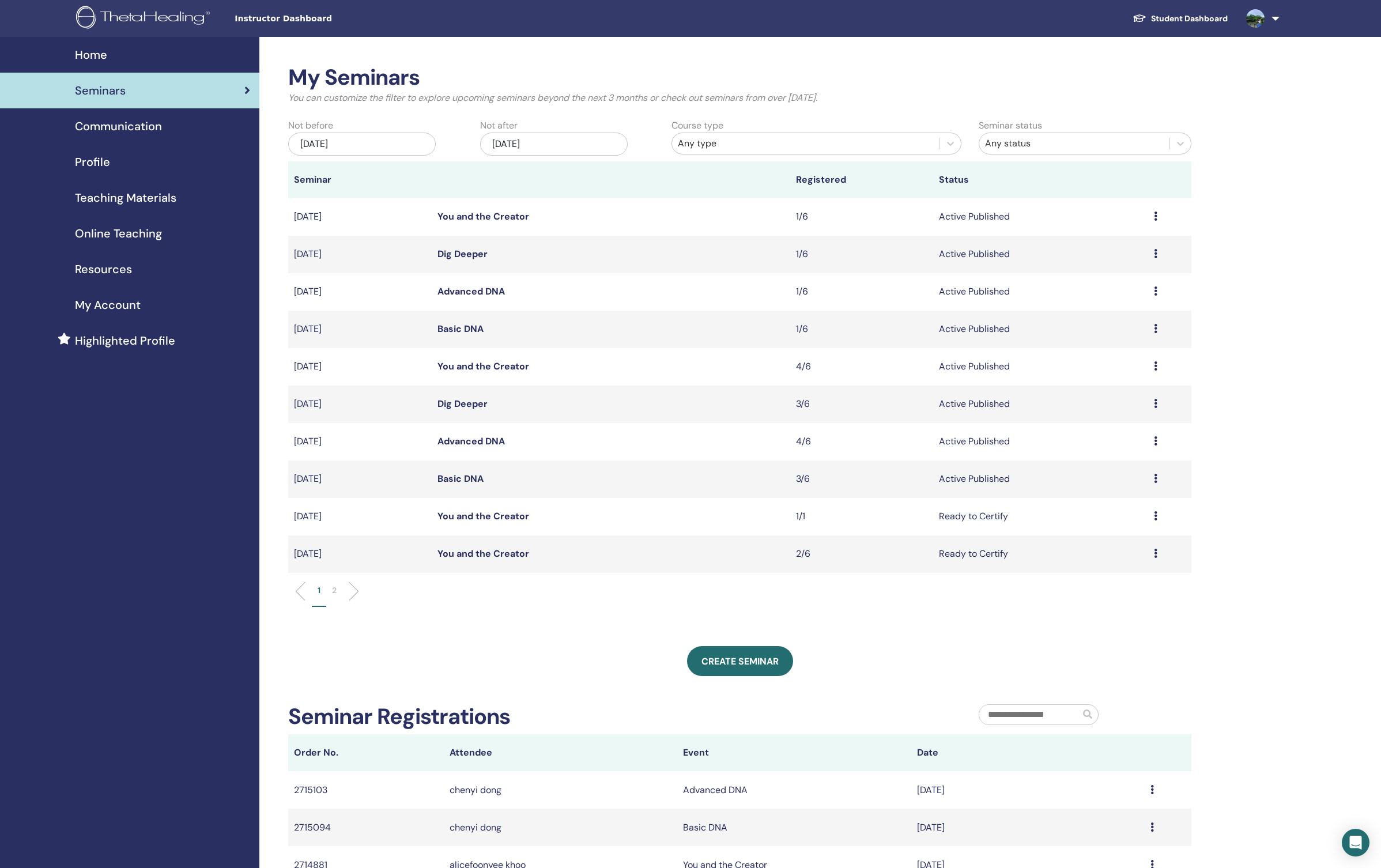
click at [1157, 253] on icon at bounding box center [1155, 253] width 3 height 9
click at [1102, 299] on link "Attendees" at bounding box center [1094, 297] width 44 height 12
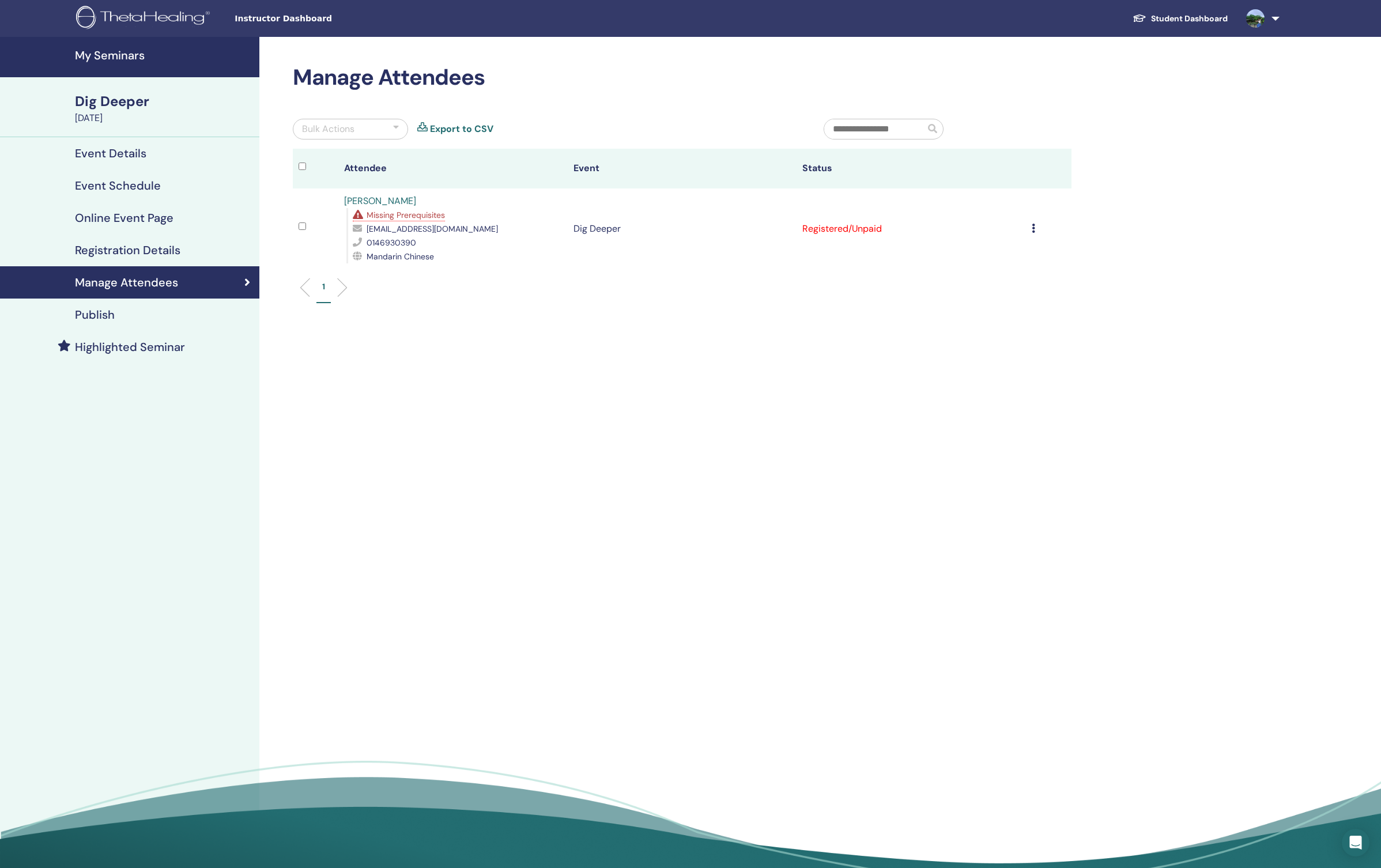
click at [1029, 233] on td "Cancel Registration Do not auto-certify Mark as Paid Mark as Unpaid Mark as Abs…" at bounding box center [1049, 228] width 46 height 81
click at [1033, 231] on icon at bounding box center [1033, 228] width 3 height 9
click at [1012, 257] on p "Do not auto-certify" at bounding box center [985, 258] width 91 height 14
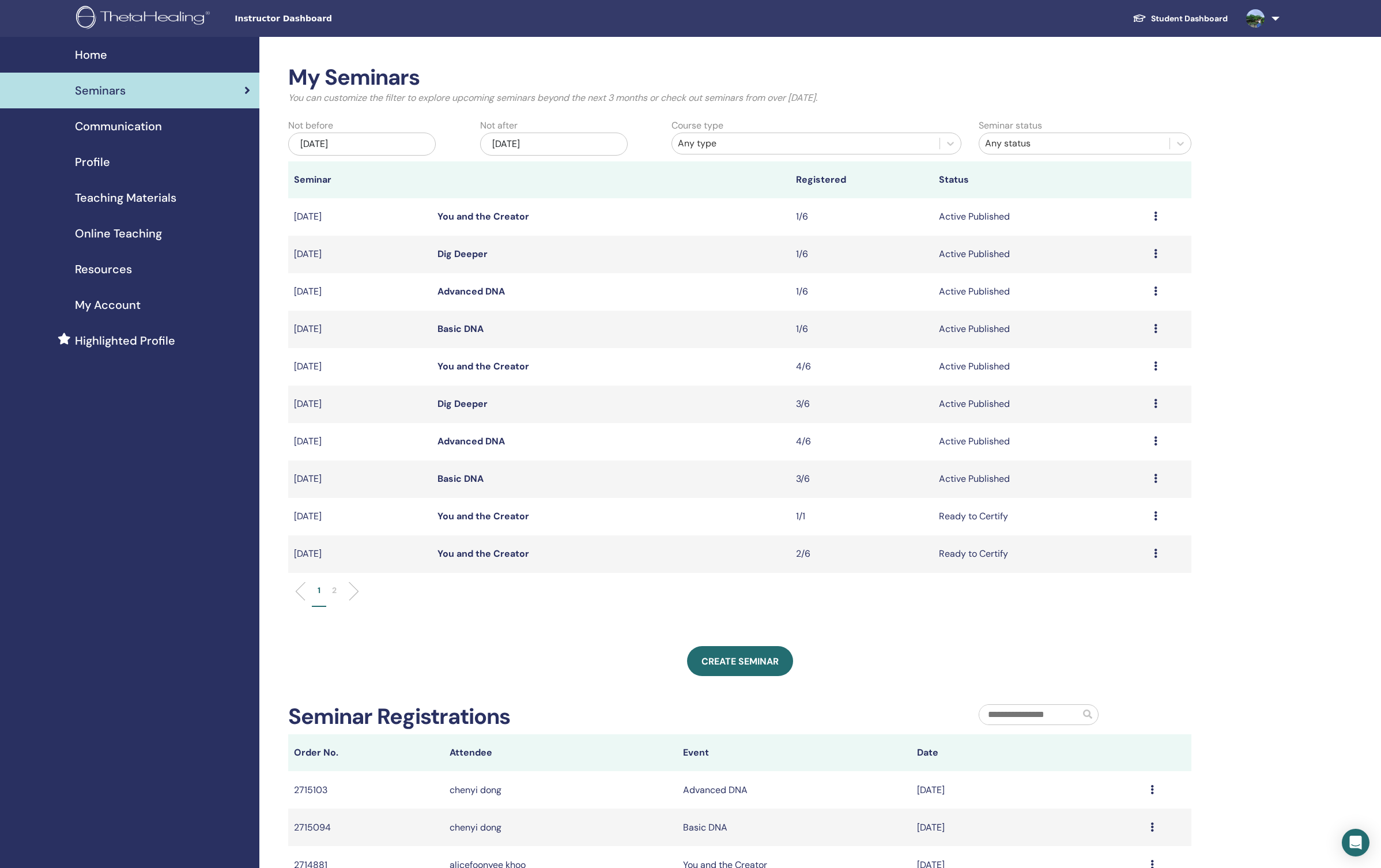
click at [1156, 217] on icon at bounding box center [1155, 216] width 3 height 9
click at [1108, 260] on link "Attendees" at bounding box center [1092, 261] width 44 height 12
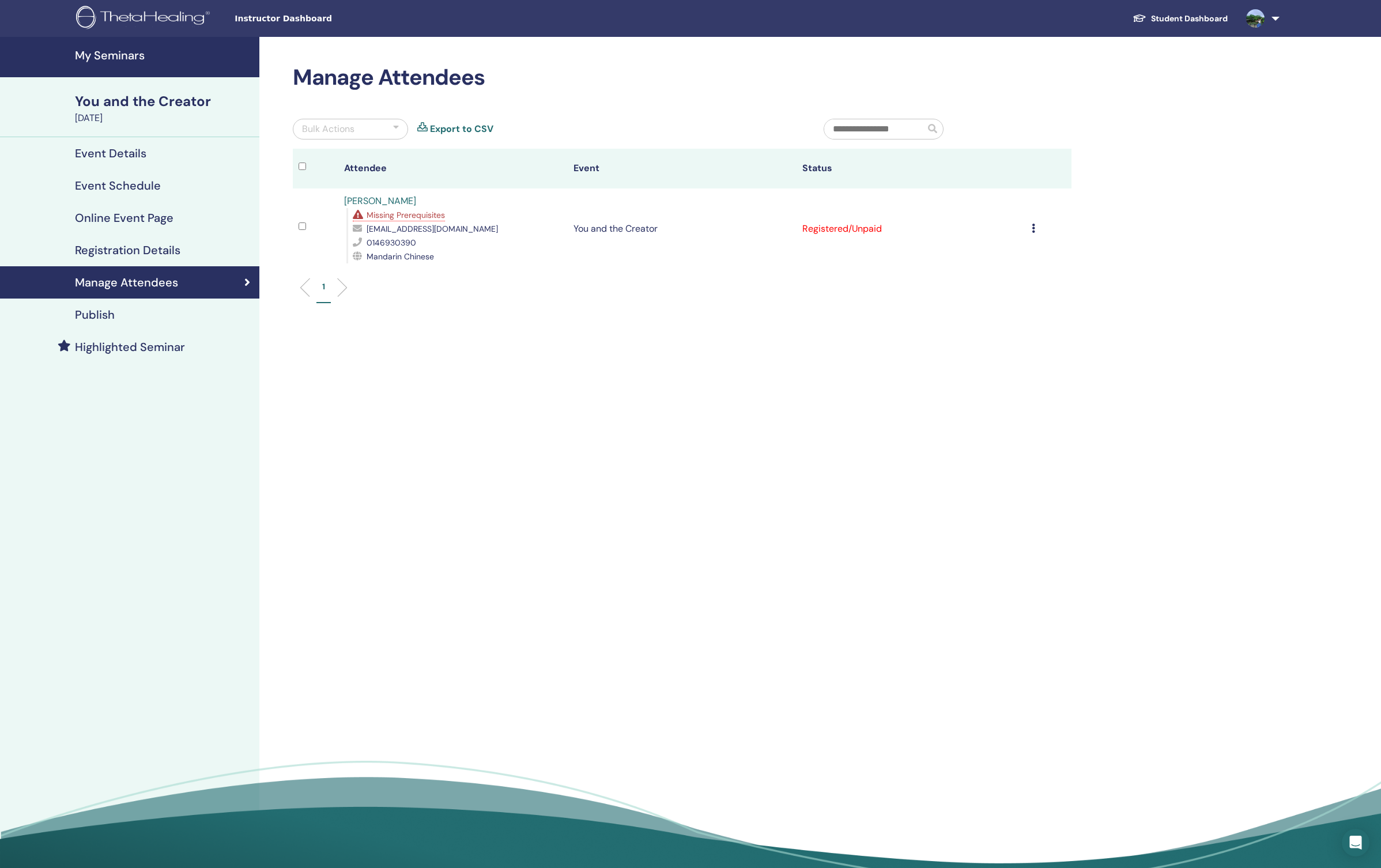
click at [1036, 225] on div "Cancel Registration Do not auto-certify Mark as Paid Mark as Unpaid Mark as Abs…" at bounding box center [1049, 228] width 35 height 14
click at [1015, 250] on p "Do not auto-certify" at bounding box center [987, 252] width 91 height 14
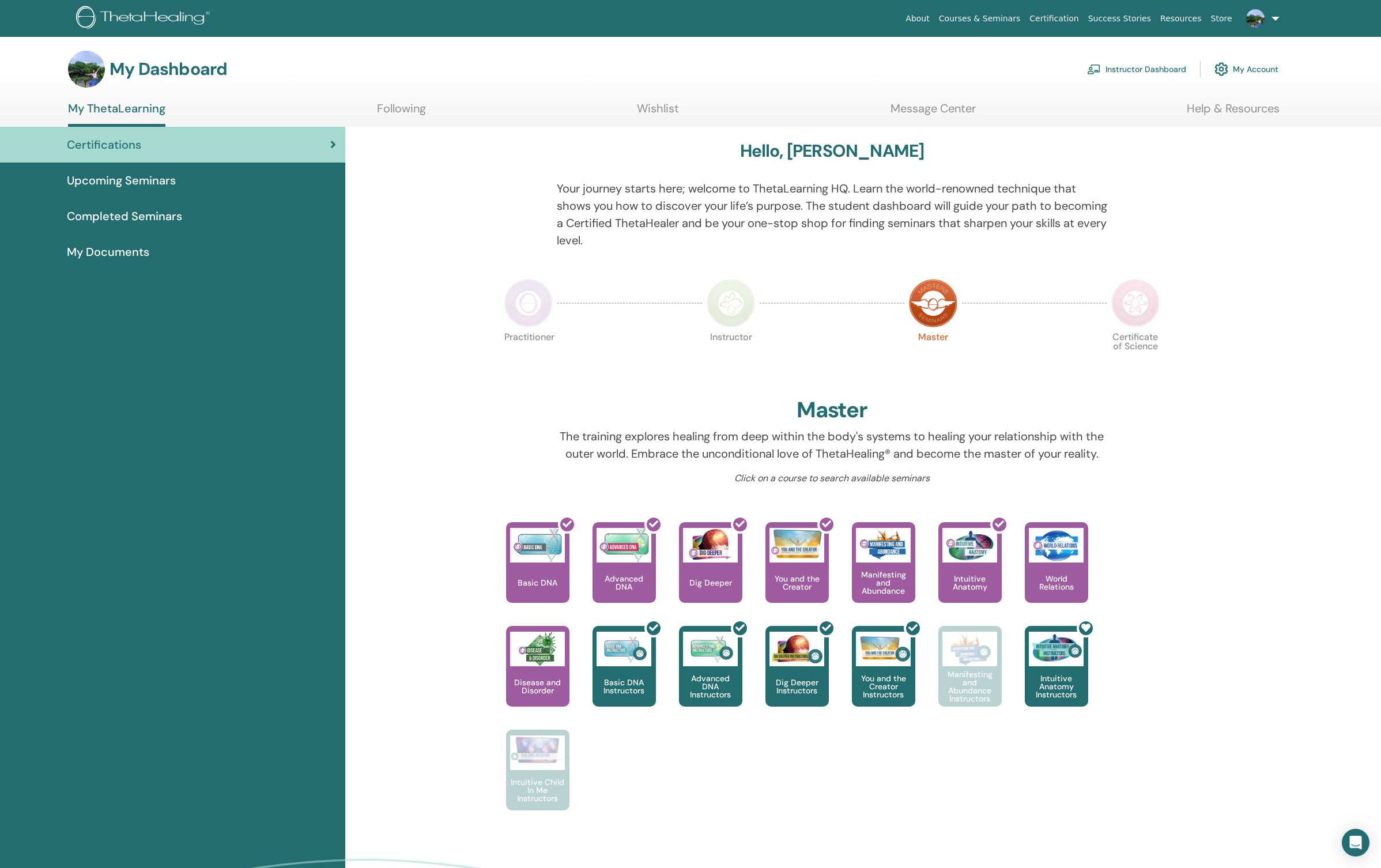
click at [529, 312] on img at bounding box center [528, 303] width 48 height 48
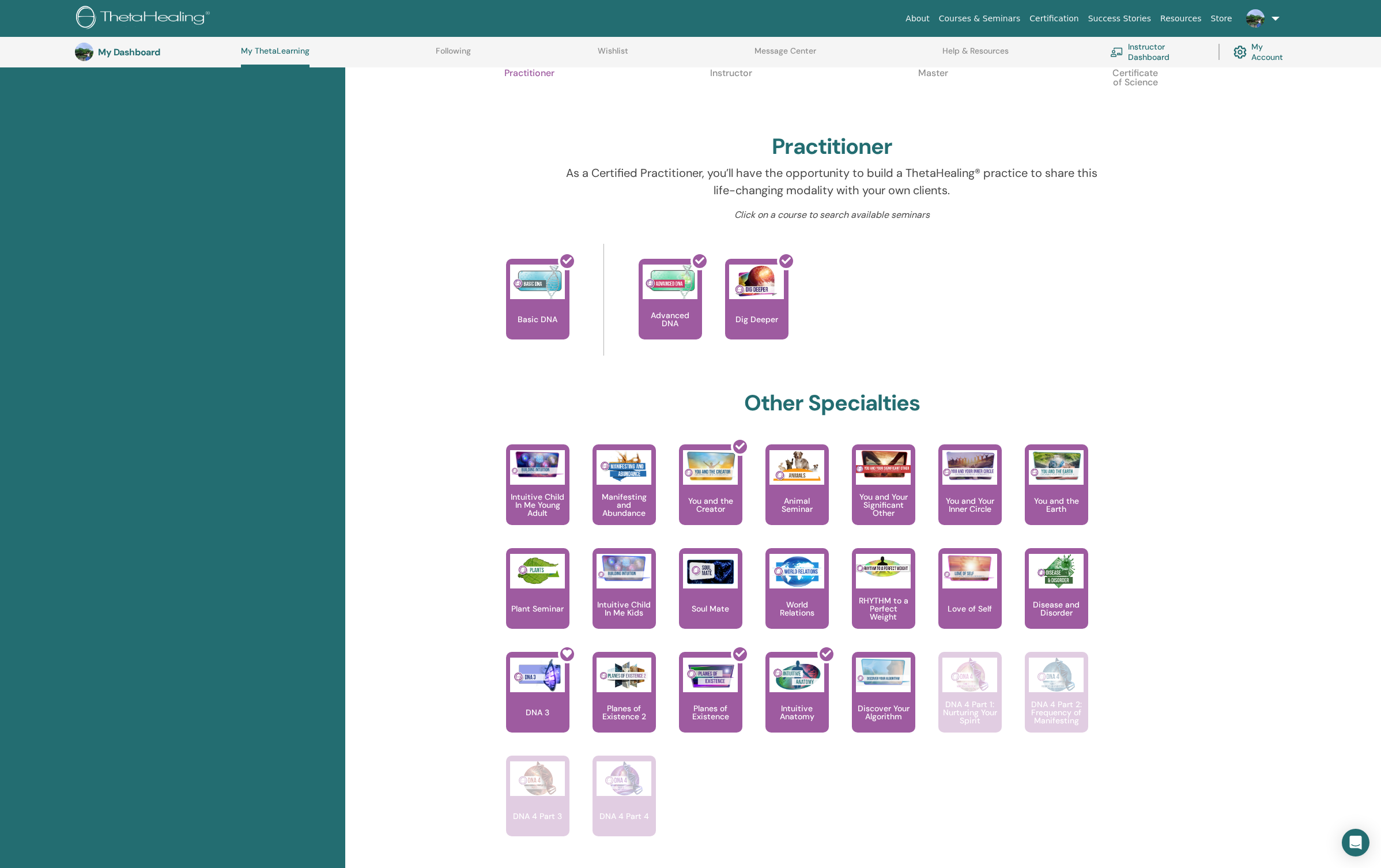
scroll to position [260, 0]
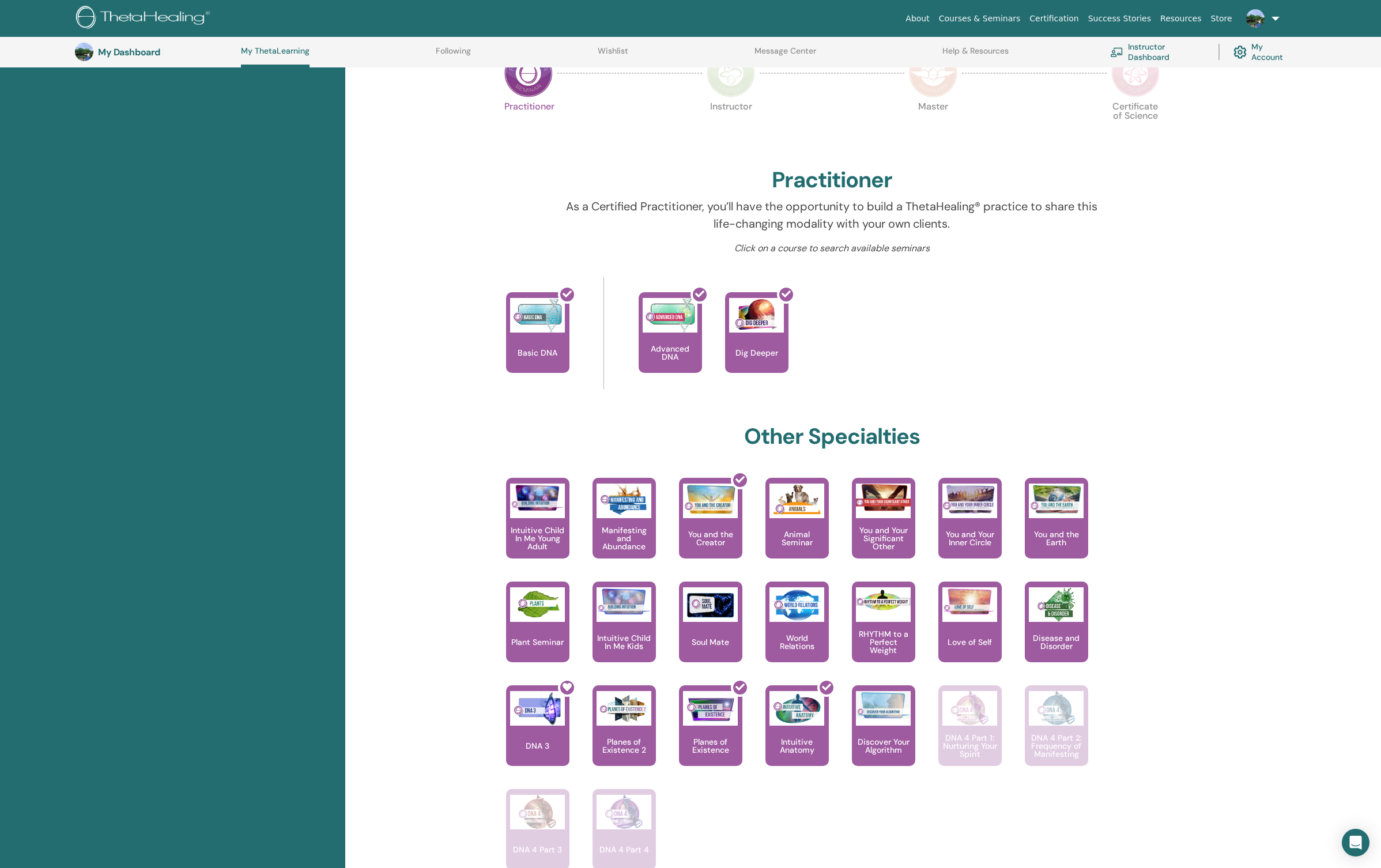
click at [732, 89] on img at bounding box center [730, 73] width 48 height 48
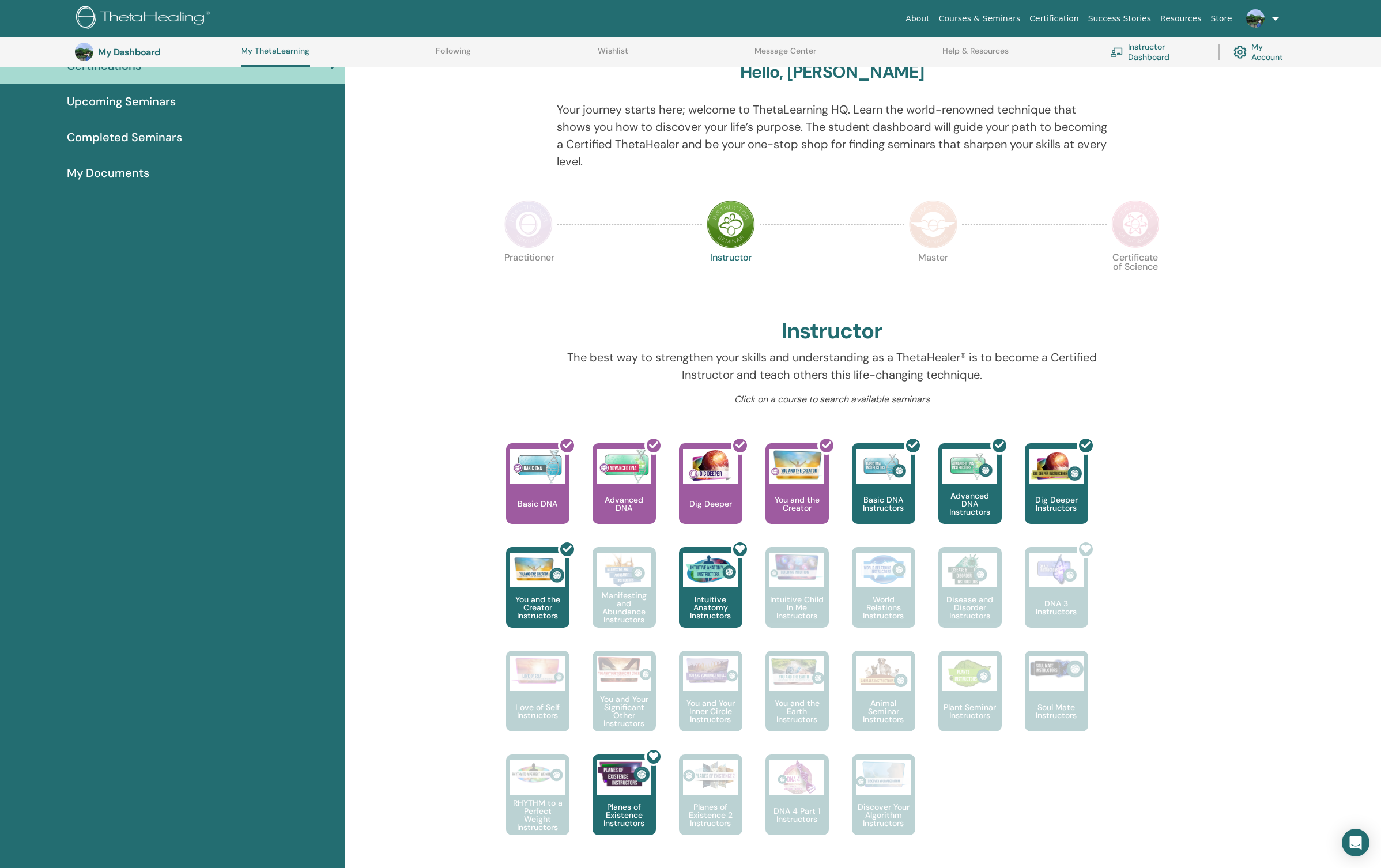
scroll to position [106, 0]
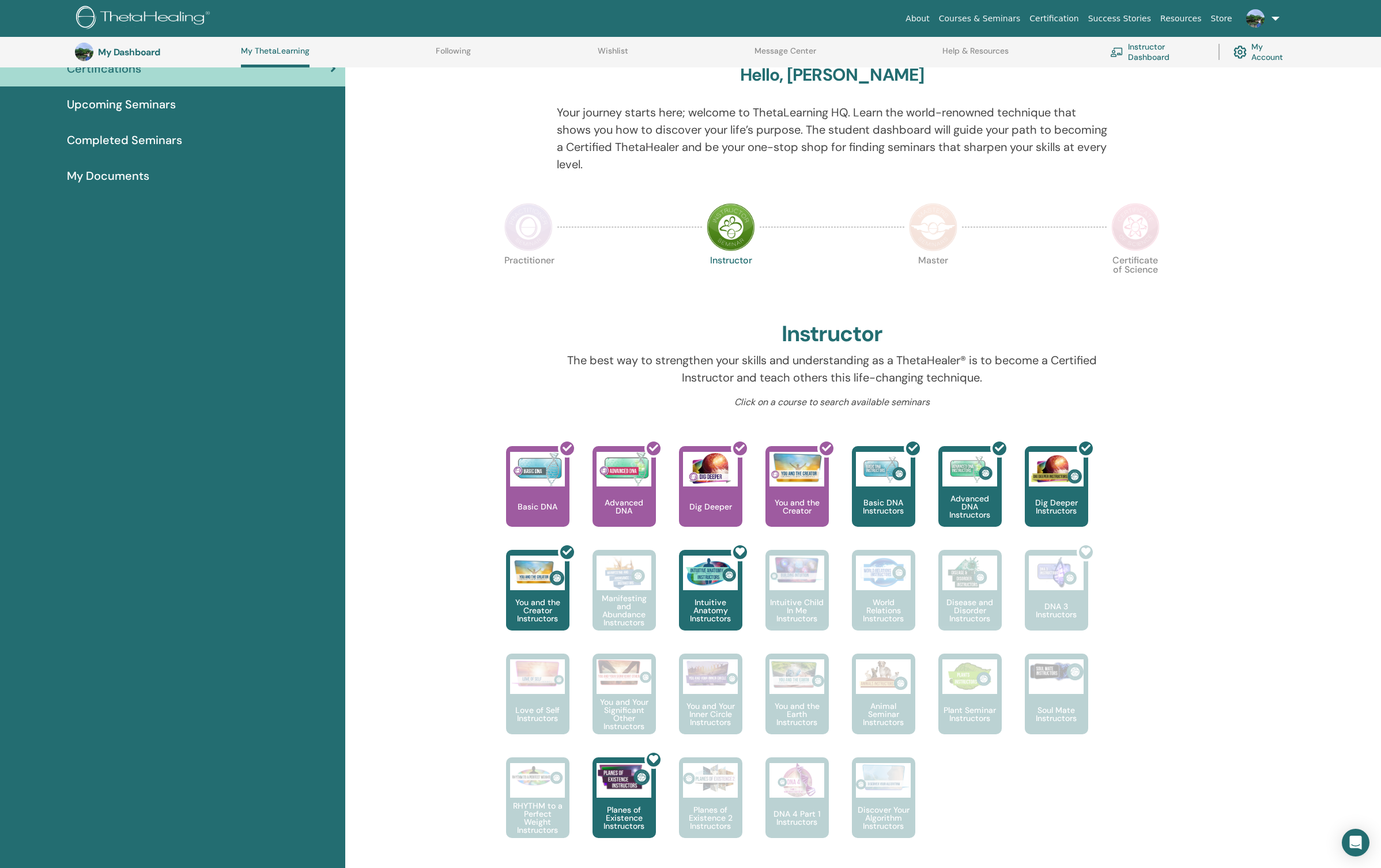
click at [942, 234] on img at bounding box center [932, 226] width 48 height 48
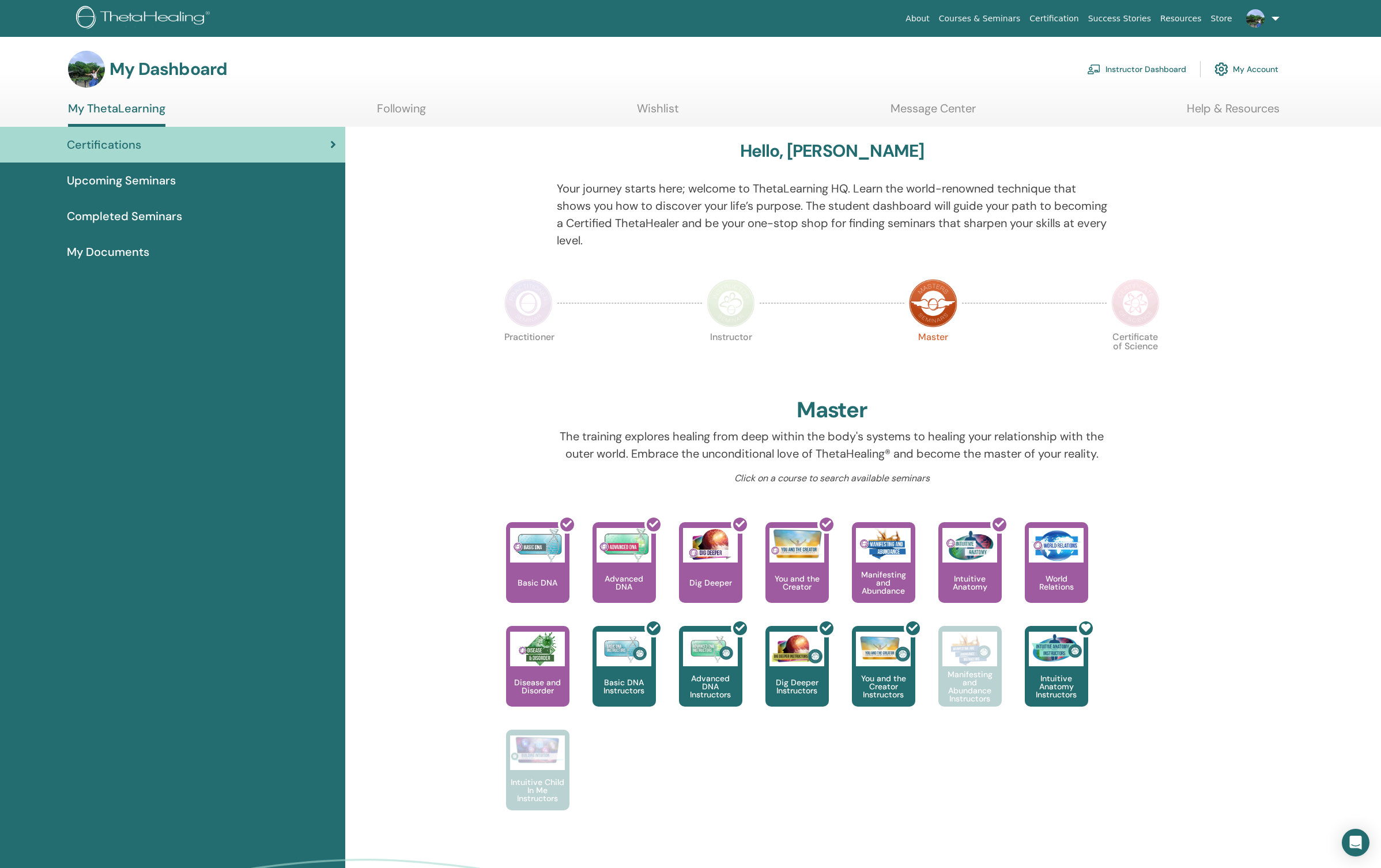
click at [1130, 302] on img at bounding box center [1135, 303] width 48 height 48
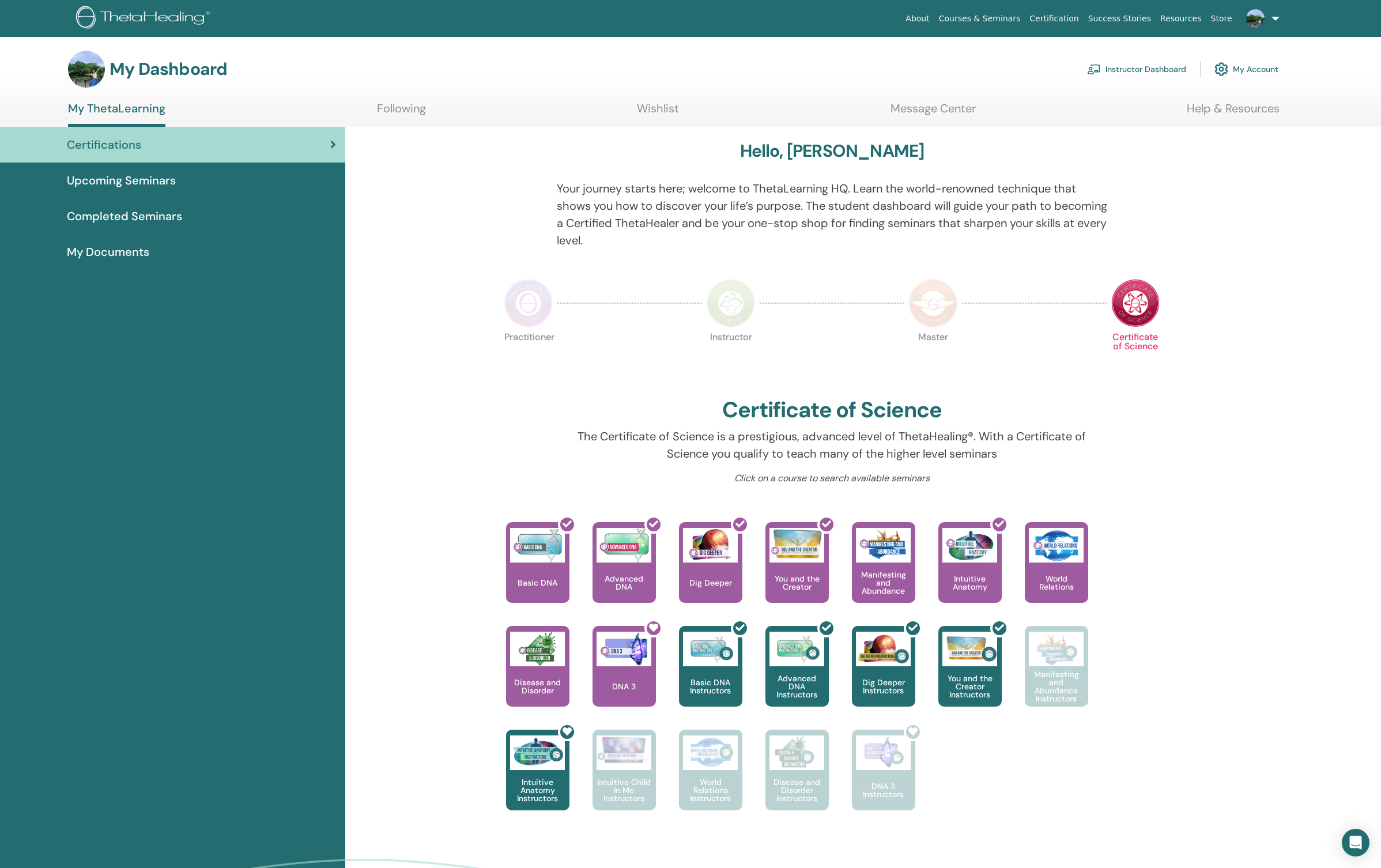
click at [541, 307] on img at bounding box center [528, 303] width 48 height 48
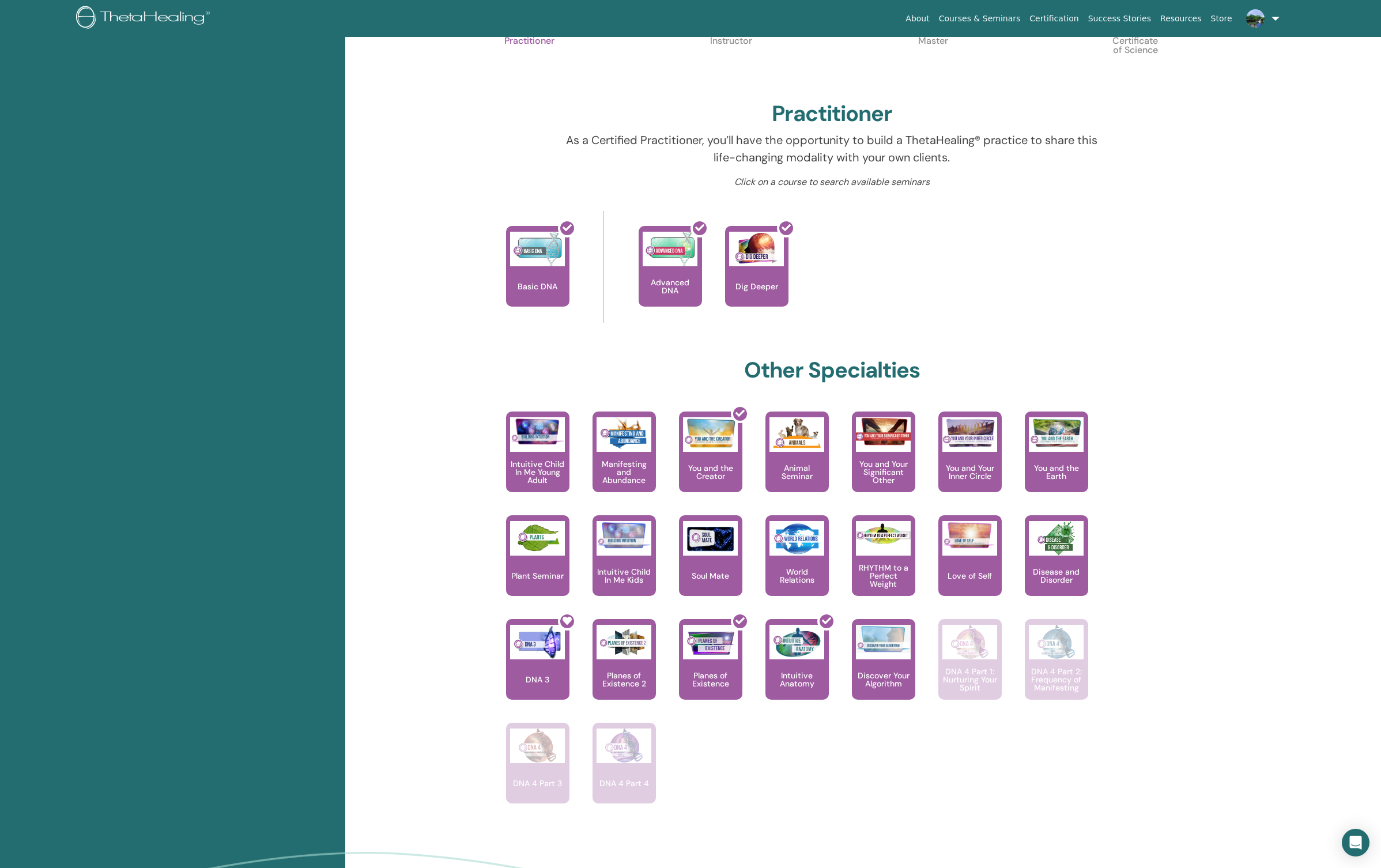
scroll to position [337, 0]
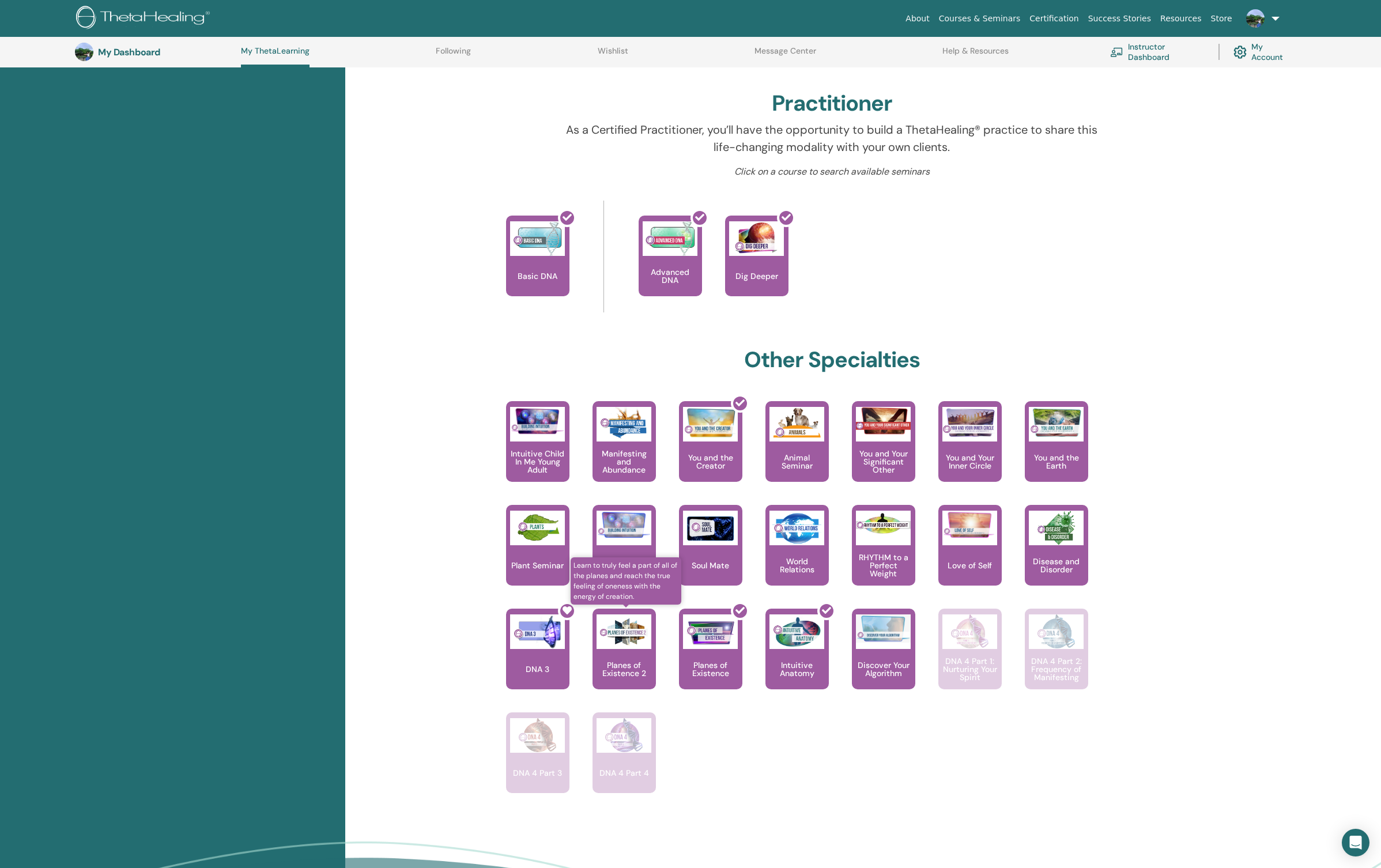
click at [625, 665] on p "Planes of Existence 2" at bounding box center [624, 669] width 64 height 16
